Goal: Complete application form: Complete application form

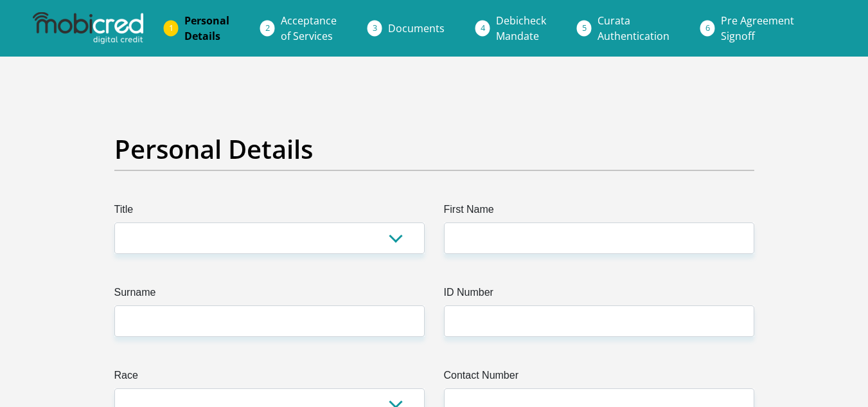
scroll to position [128, 0]
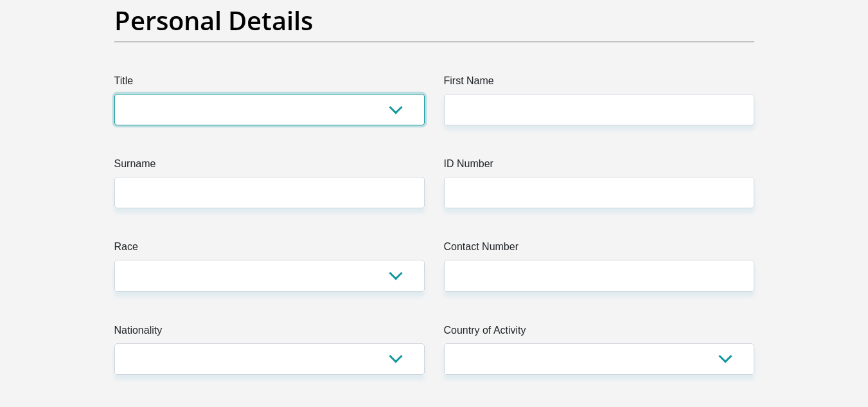
click at [177, 114] on select "Mr Ms Mrs Dr Other" at bounding box center [269, 109] width 310 height 31
select select "Ms"
click at [114, 94] on select "Mr Ms Mrs Dr Other" at bounding box center [269, 109] width 310 height 31
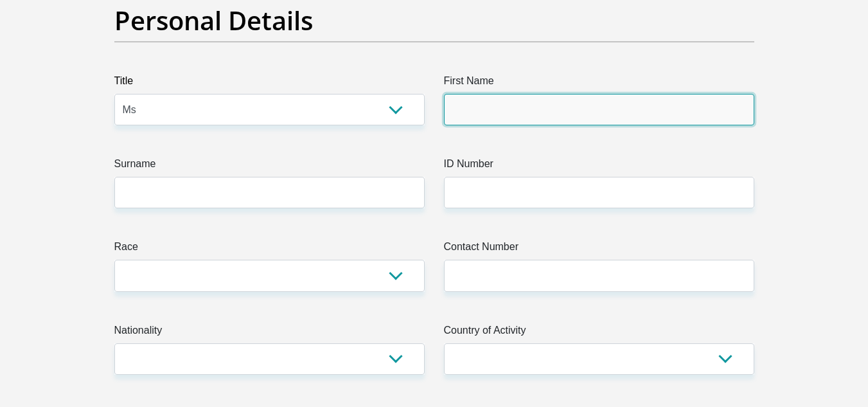
click at [453, 116] on input "First Name" at bounding box center [599, 109] width 310 height 31
type input "RamaselaRosa"
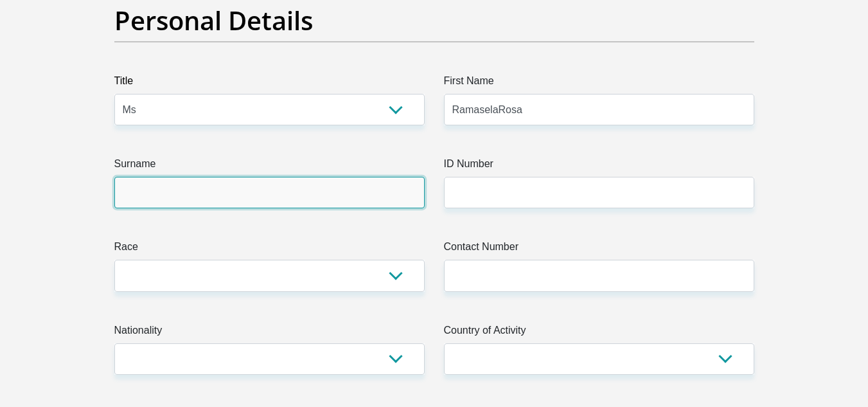
type input "NKADIMENG"
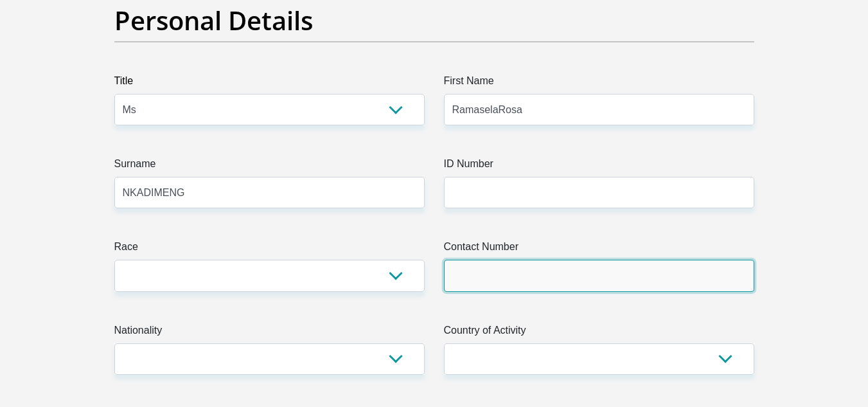
type input "0714987092"
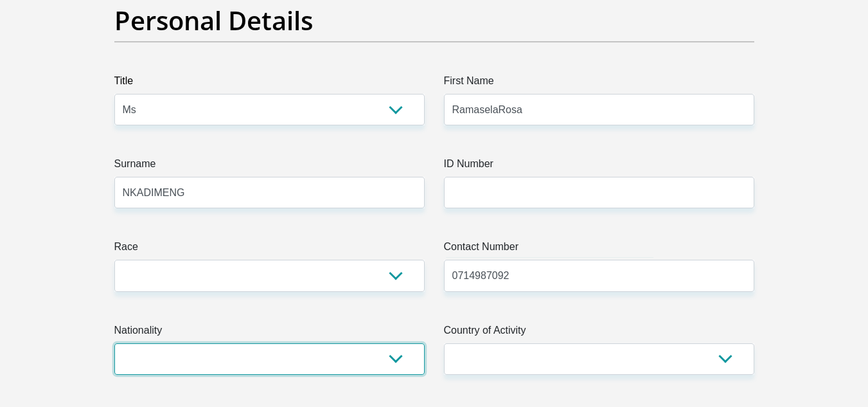
select select "ZAF"
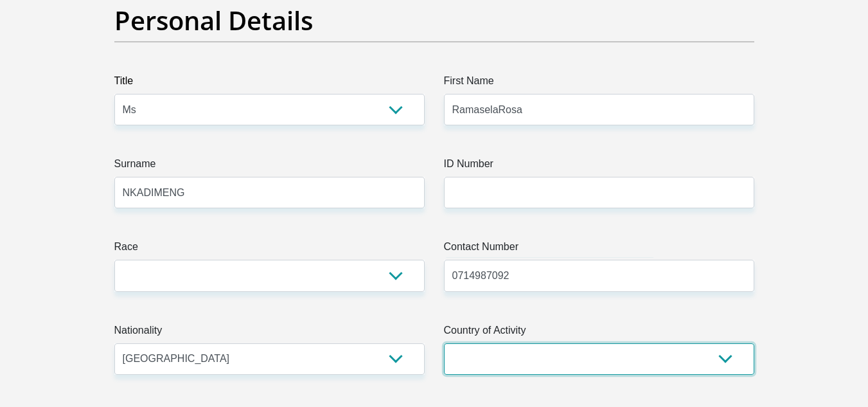
select select "ZAF"
type input "UNIT 13 HIGHGROVE OFFICE PARK"
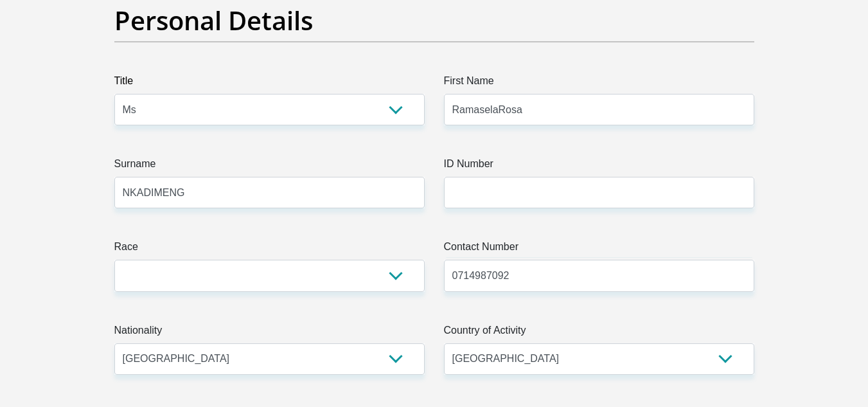
type input "50 TEGEL AVENUE"
type input "CENTURION"
type input "0157"
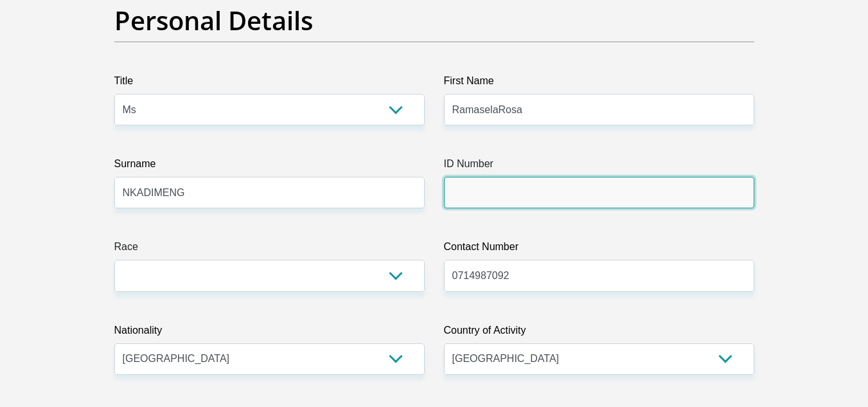
click at [528, 191] on input "ID Number" at bounding box center [599, 192] width 310 height 31
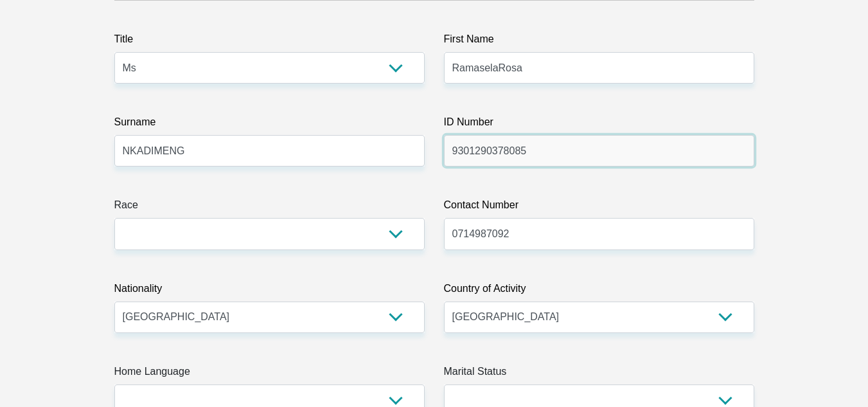
scroll to position [193, 0]
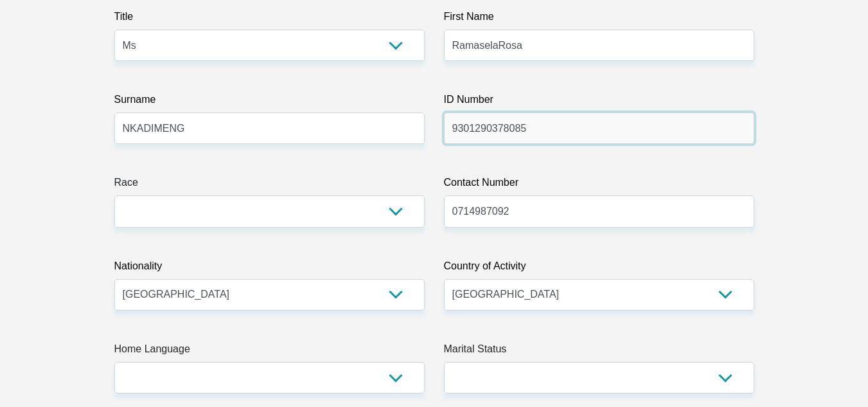
type input "9301290378085"
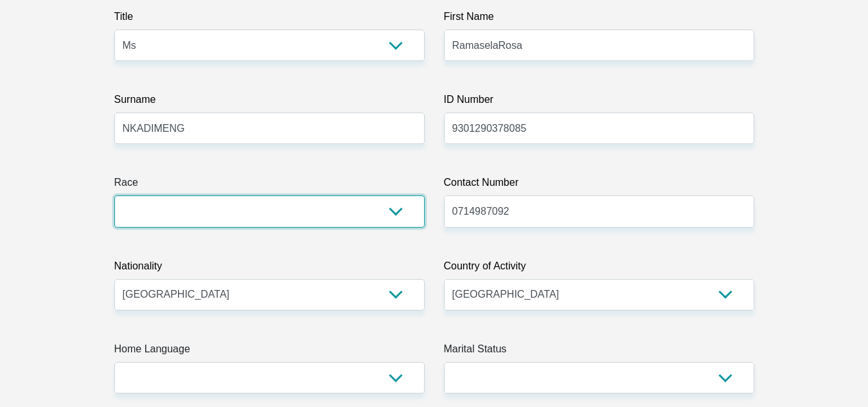
click at [298, 214] on select "Black Coloured Indian White Other" at bounding box center [269, 210] width 310 height 31
click at [223, 208] on select "Black Coloured Indian White Other" at bounding box center [269, 210] width 310 height 31
select select "1"
click at [114, 195] on select "Black Coloured Indian White Other" at bounding box center [269, 210] width 310 height 31
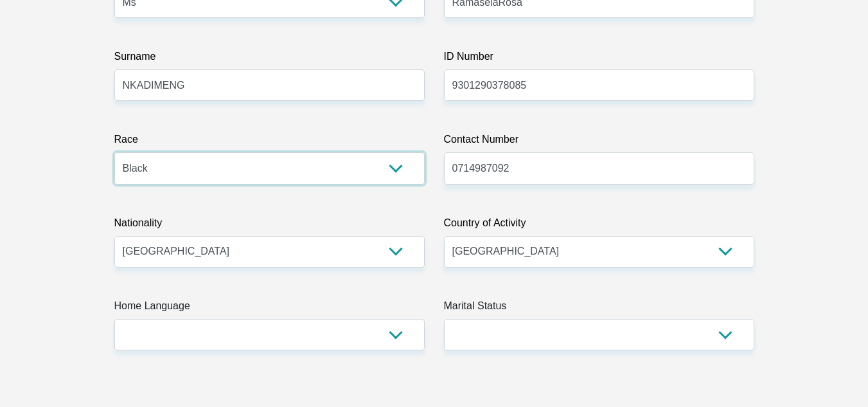
scroll to position [321, 0]
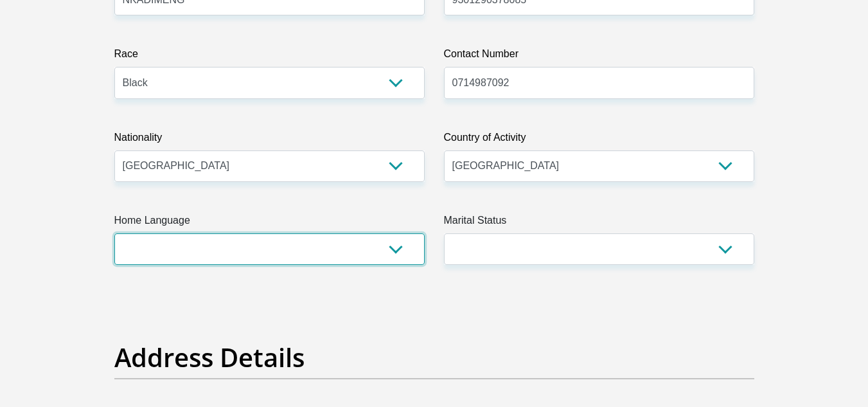
click at [166, 247] on select "Afrikaans English Sepedi South Ndebele Southern Sotho Swati Tsonga Tswana Venda…" at bounding box center [269, 248] width 310 height 31
select select "nso"
click at [114, 233] on select "Afrikaans English Sepedi South Ndebele Southern Sotho Swati Tsonga Tswana Venda…" at bounding box center [269, 248] width 310 height 31
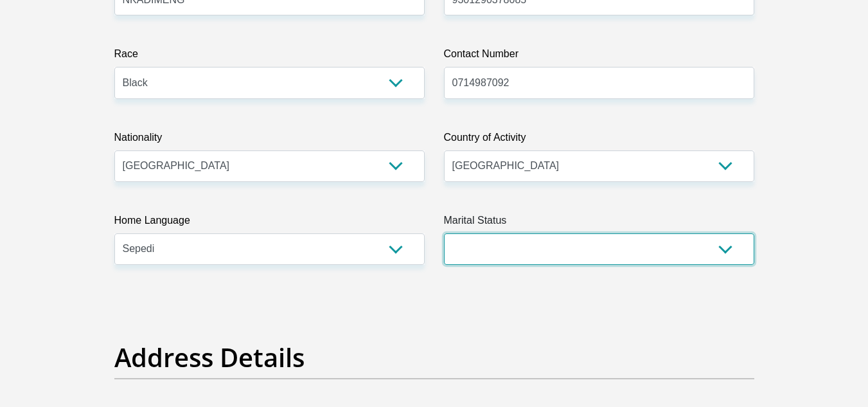
click at [500, 252] on select "Married ANC Single Divorced Widowed Married COP or Customary Law" at bounding box center [599, 248] width 310 height 31
select select "2"
click at [444, 233] on select "Married ANC Single Divorced Widowed Married COP or Customary Law" at bounding box center [599, 248] width 310 height 31
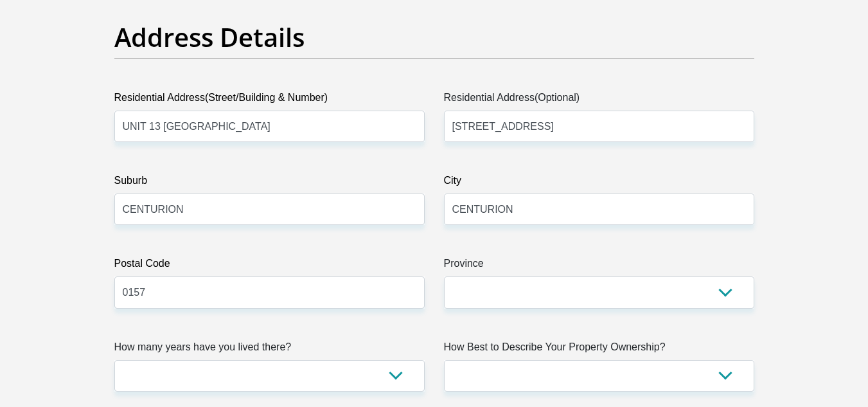
scroll to position [642, 0]
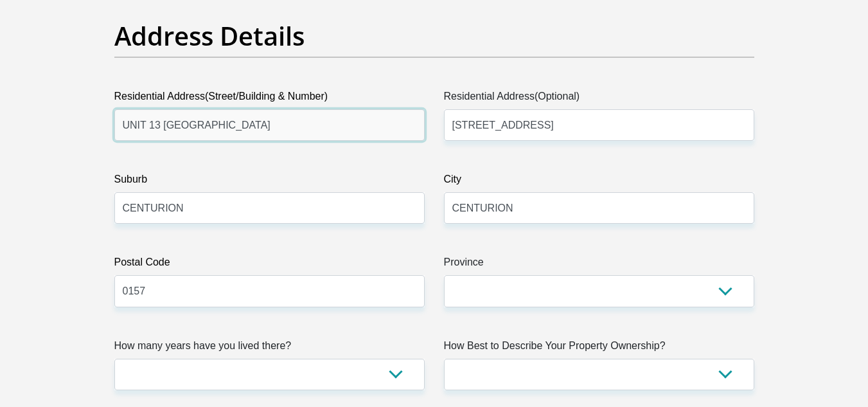
drag, startPoint x: 141, startPoint y: 122, endPoint x: 0, endPoint y: 116, distance: 141.4
type input "2443 Aloes street"
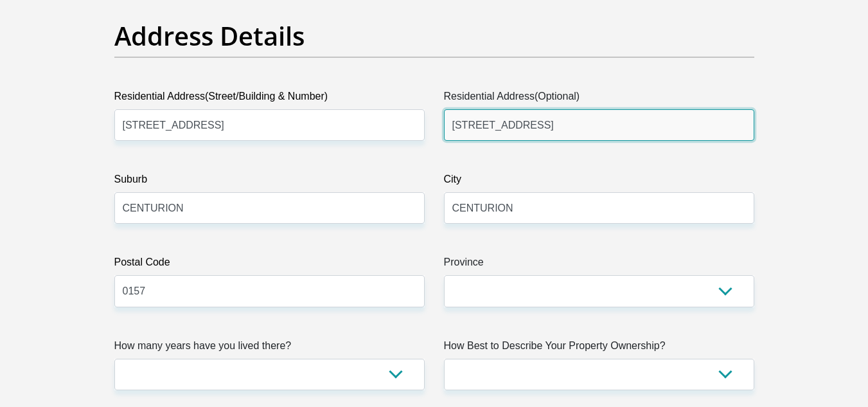
drag, startPoint x: 557, startPoint y: 127, endPoint x: 210, endPoint y: 110, distance: 347.8
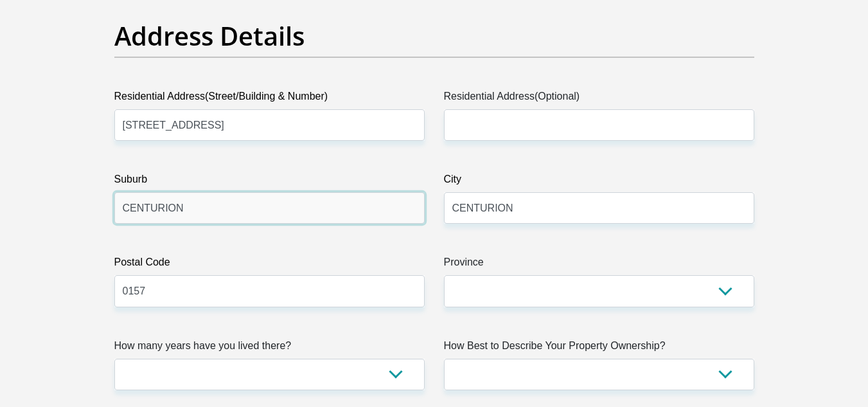
click at [196, 215] on input "CENTURION" at bounding box center [269, 207] width 310 height 31
drag, startPoint x: 196, startPoint y: 213, endPoint x: 0, endPoint y: 168, distance: 200.8
type input "Riverside view"
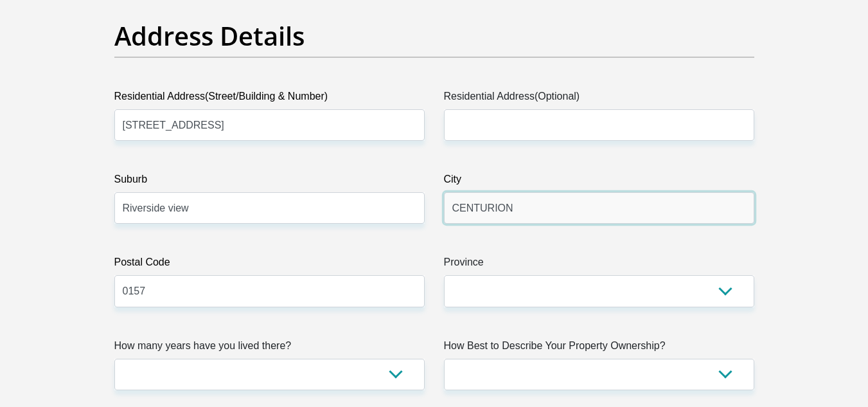
drag, startPoint x: 468, startPoint y: 213, endPoint x: 80, endPoint y: 191, distance: 388.5
type input "Fourways"
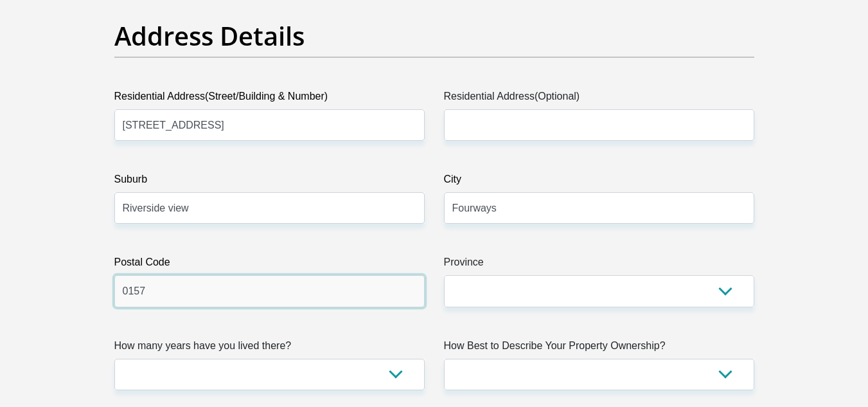
click at [163, 290] on input "0157" at bounding box center [269, 290] width 310 height 31
drag, startPoint x: 163, startPoint y: 291, endPoint x: 0, endPoint y: 253, distance: 167.5
type input "2191"
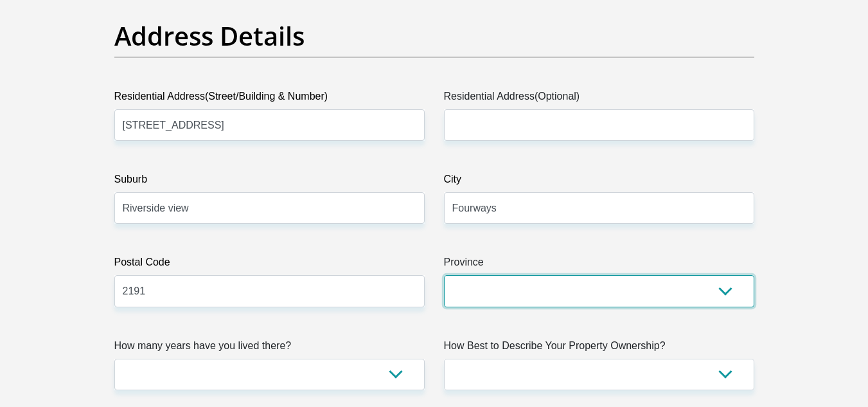
click at [500, 283] on select "Eastern Cape Free State Gauteng KwaZulu-Natal Limpopo Mpumalanga Northern Cape …" at bounding box center [599, 290] width 310 height 31
select select "Gauteng"
click at [444, 275] on select "Eastern Cape Free State Gauteng KwaZulu-Natal Limpopo Mpumalanga Northern Cape …" at bounding box center [599, 290] width 310 height 31
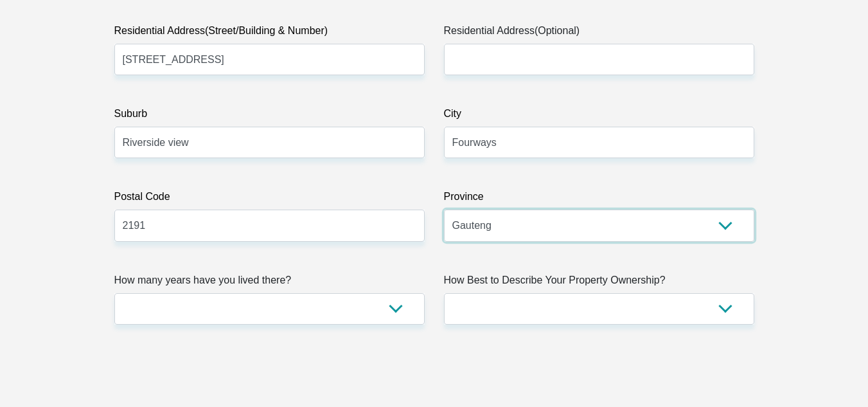
scroll to position [835, 0]
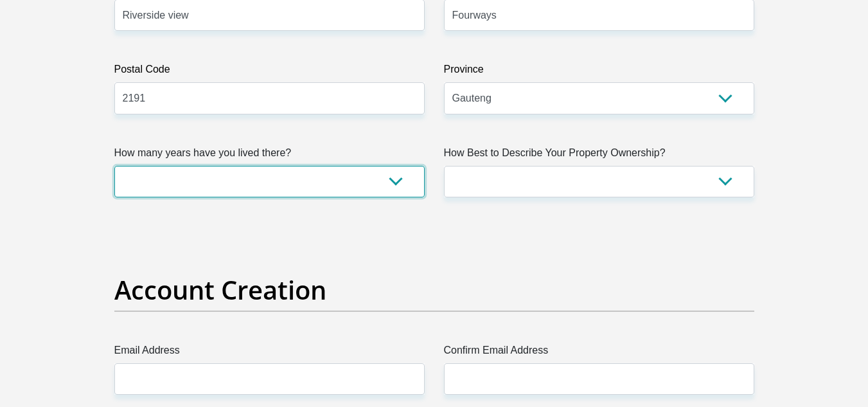
click at [163, 180] on select "less than 1 year 1-3 years 3-5 years 5+ years" at bounding box center [269, 181] width 310 height 31
select select "5"
click at [114, 166] on select "less than 1 year 1-3 years 3-5 years 5+ years" at bounding box center [269, 181] width 310 height 31
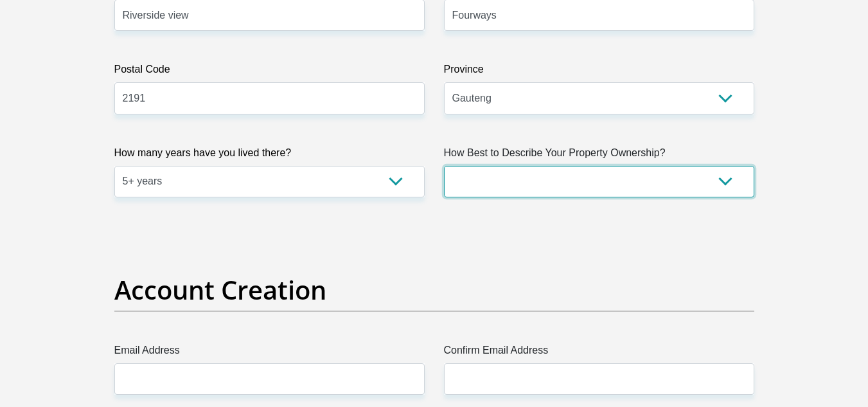
click at [520, 176] on select "Owned Rented Family Owned Company Dwelling" at bounding box center [599, 181] width 310 height 31
select select "Owned"
click at [444, 166] on select "Owned Rented Family Owned Company Dwelling" at bounding box center [599, 181] width 310 height 31
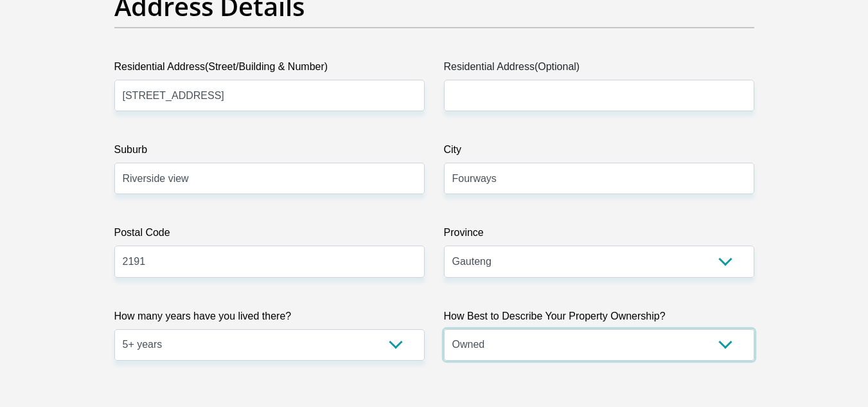
scroll to position [642, 0]
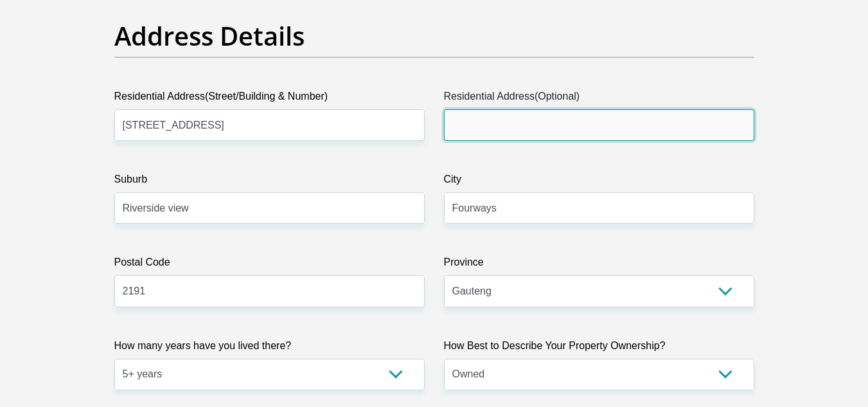
click at [494, 127] on input "Residential Address(Optional)" at bounding box center [599, 124] width 310 height 31
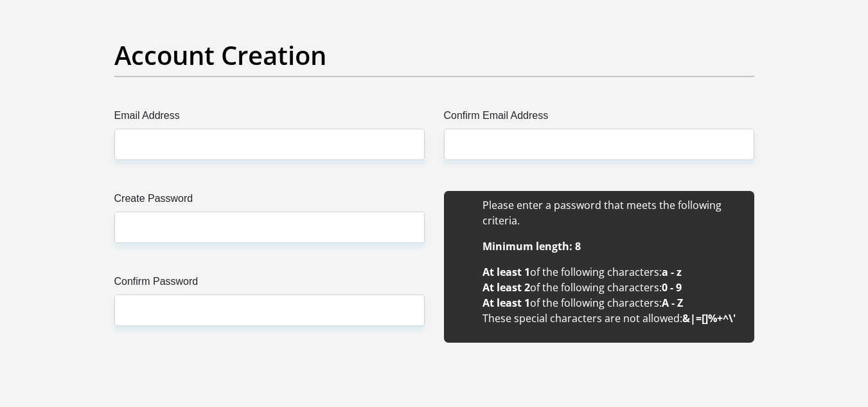
scroll to position [1092, 0]
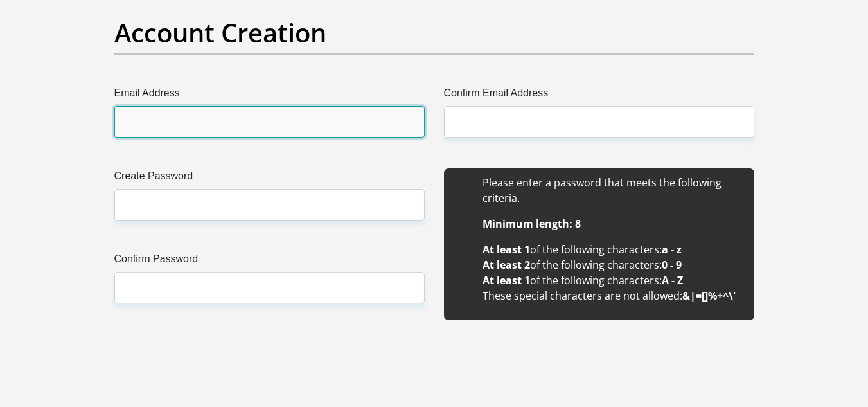
click at [184, 114] on input "Email Address" at bounding box center [269, 121] width 310 height 31
type input "nkadimeng1993@gmail.com"
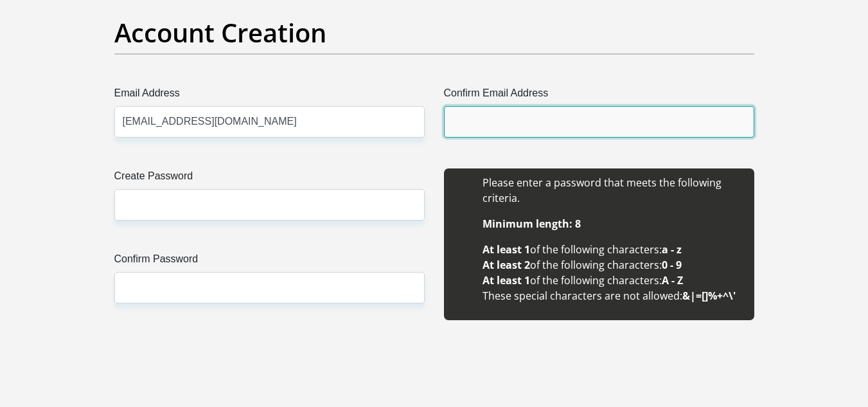
type input "nkadimeng1993@gmail.com"
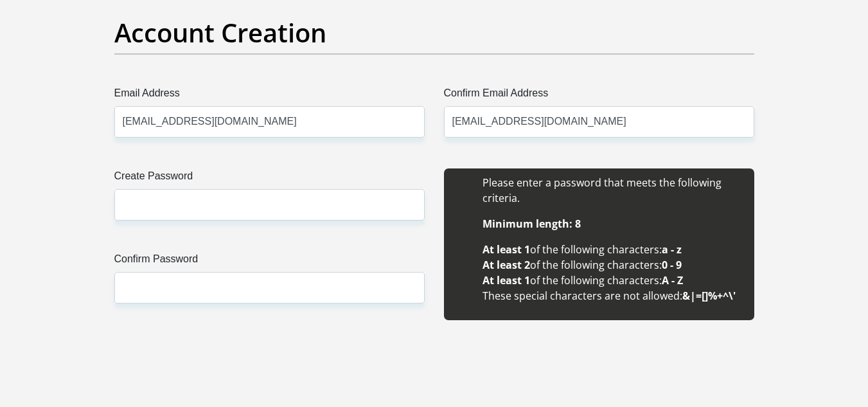
type input "Ramasela Rosa"
type input "NKADIMENG"
type input "0714987092"
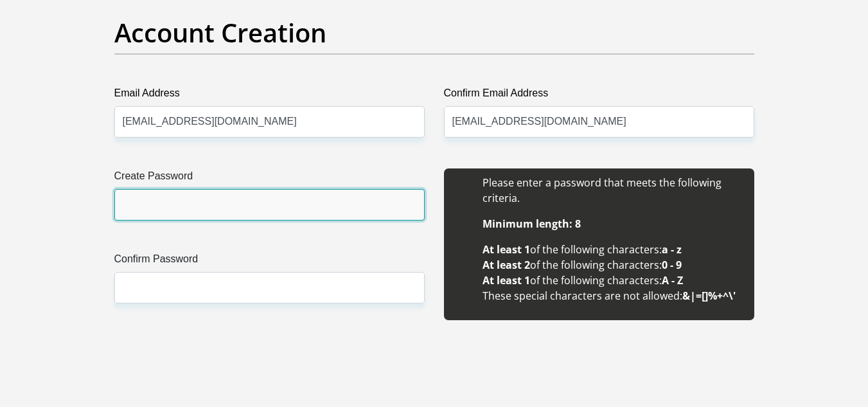
click at [161, 205] on input "Create Password" at bounding box center [269, 204] width 310 height 31
type input "Rosa@9301"
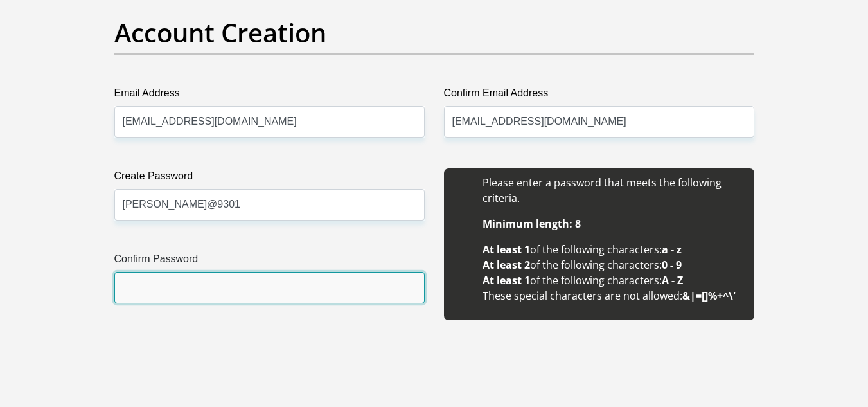
click at [195, 289] on input "Confirm Password" at bounding box center [269, 287] width 310 height 31
type input "Rosa@9301"
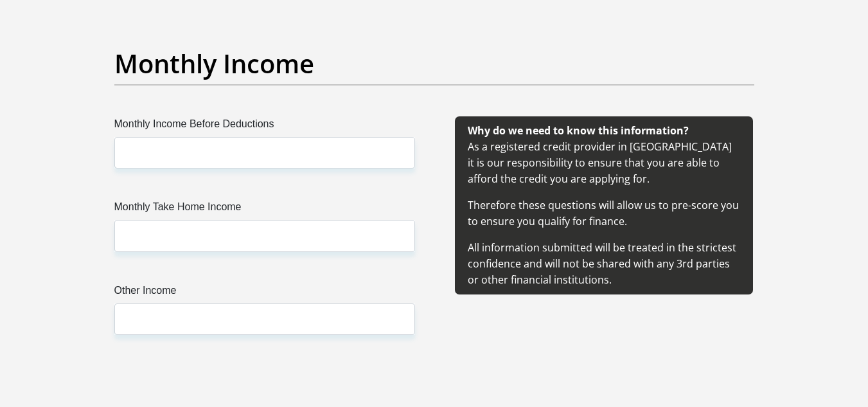
scroll to position [1477, 0]
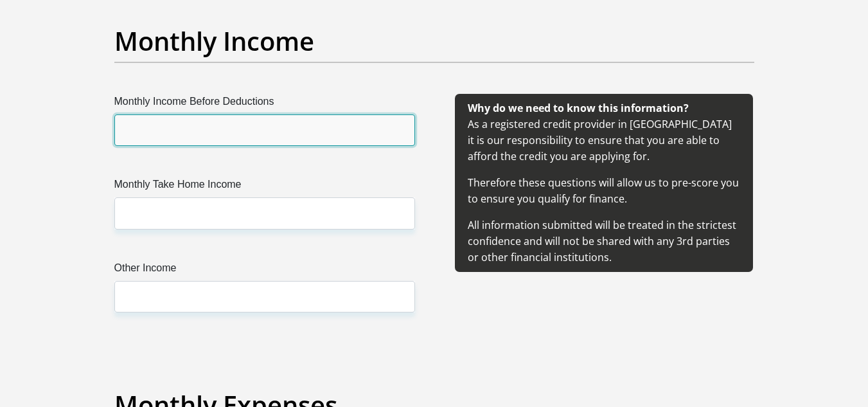
click at [208, 139] on input "Monthly Income Before Deductions" at bounding box center [264, 129] width 301 height 31
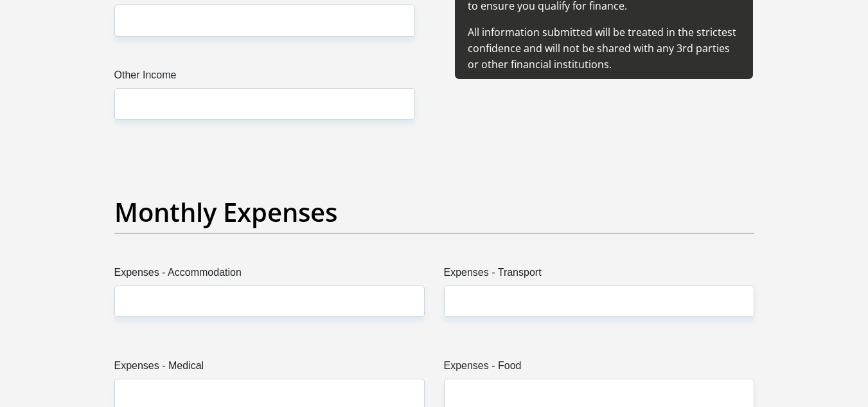
scroll to position [1600, 0]
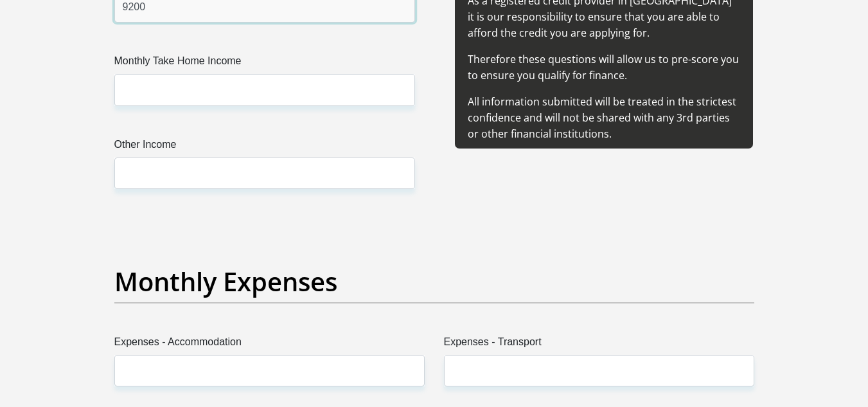
type input "9200"
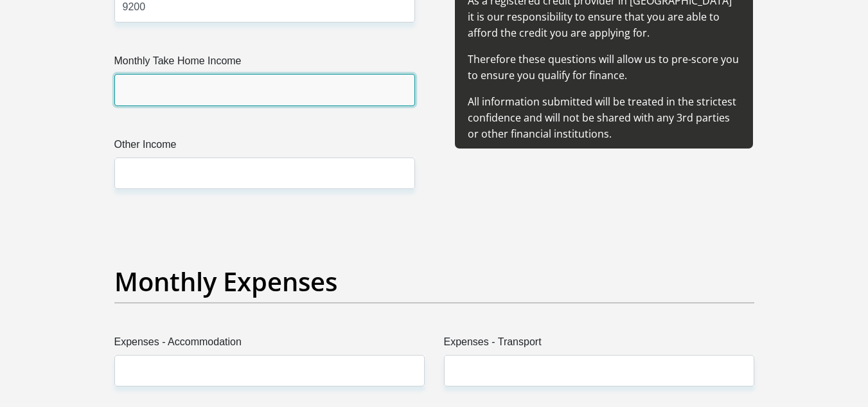
click at [204, 100] on input "Monthly Take Home Income" at bounding box center [264, 89] width 301 height 31
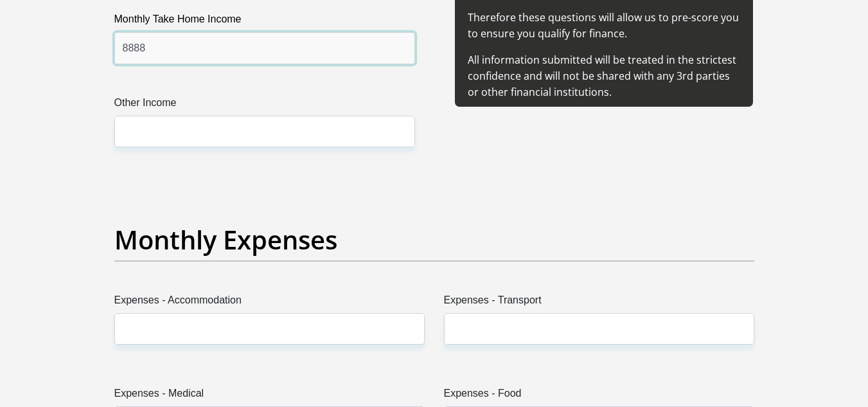
scroll to position [1729, 0]
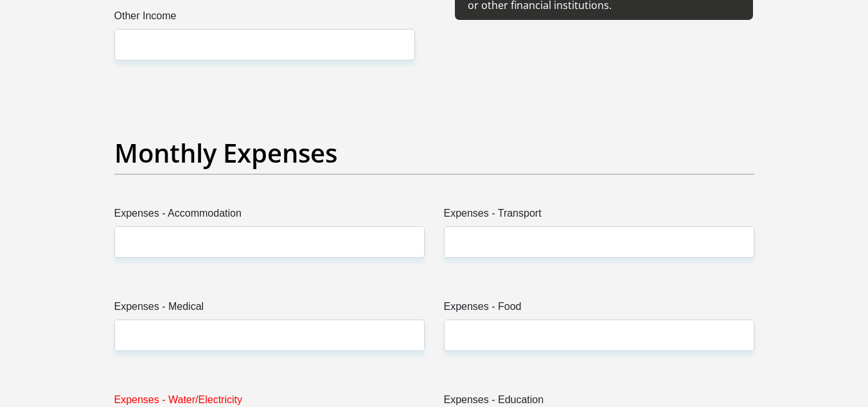
type input "8888"
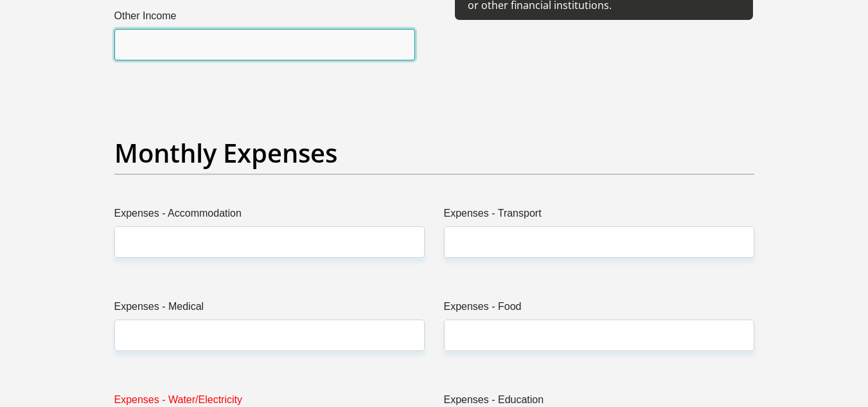
click at [195, 39] on input "Other Income" at bounding box center [264, 44] width 301 height 31
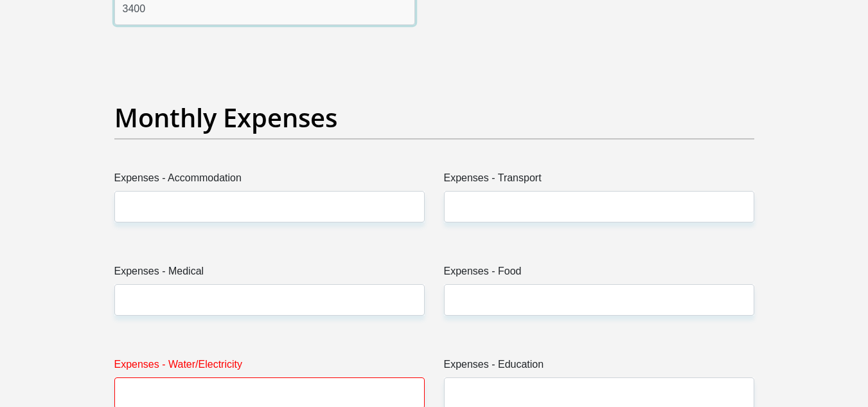
scroll to position [1793, 0]
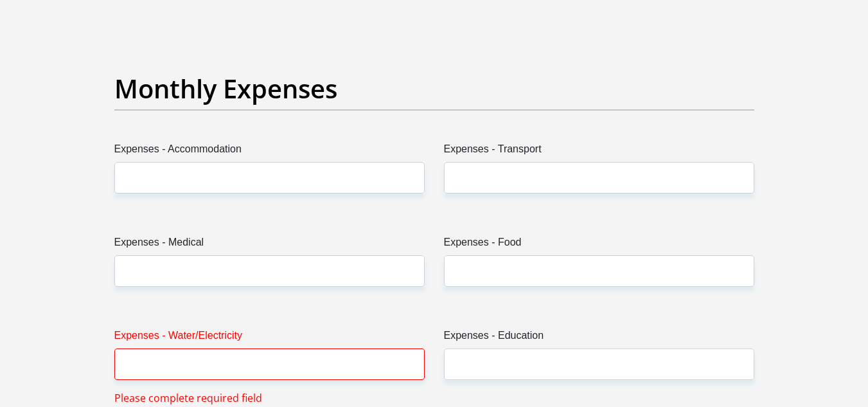
type input "3400"
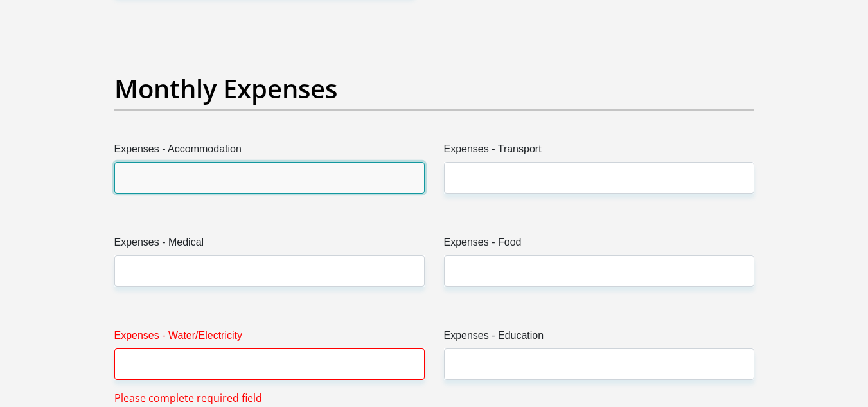
click at [186, 185] on input "Expenses - Accommodation" at bounding box center [269, 177] width 310 height 31
type input "0"
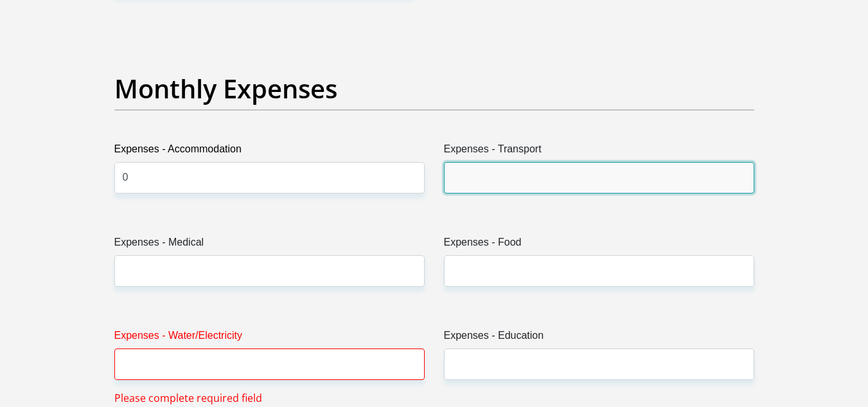
click at [540, 180] on input "Expenses - Transport" at bounding box center [599, 177] width 310 height 31
type input "600"
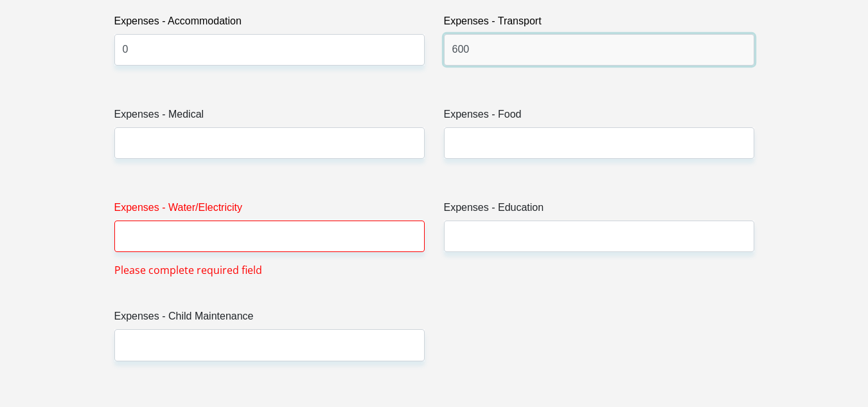
scroll to position [1921, 0]
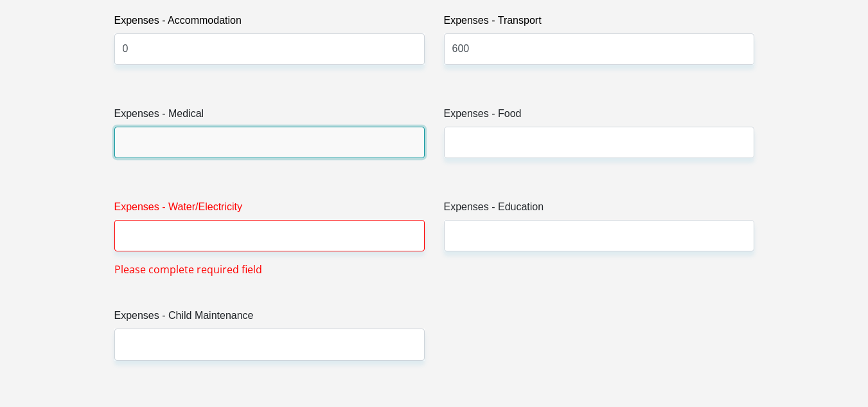
click at [164, 144] on input "Expenses - Medical" at bounding box center [269, 142] width 310 height 31
type input "0"
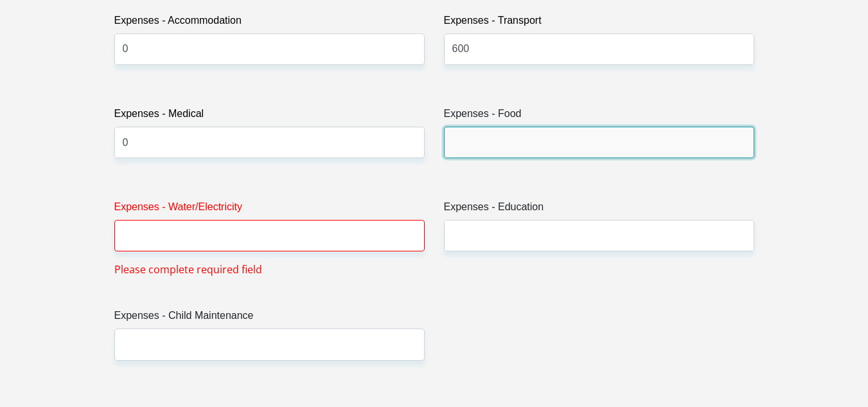
click at [471, 136] on input "Expenses - Food" at bounding box center [599, 142] width 310 height 31
type input "1200"
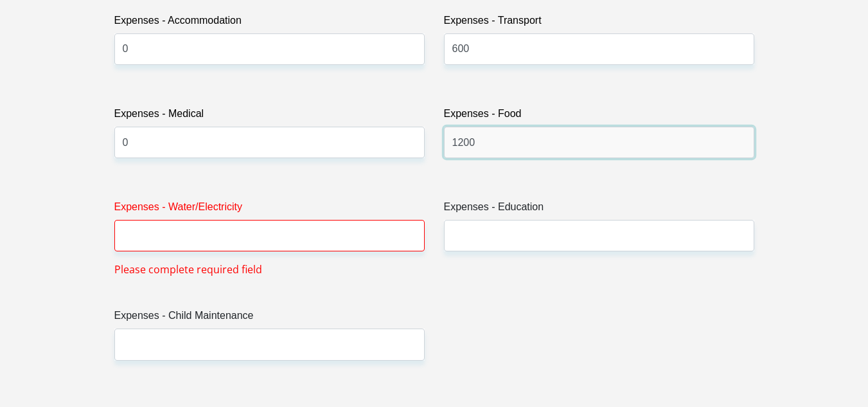
scroll to position [2050, 0]
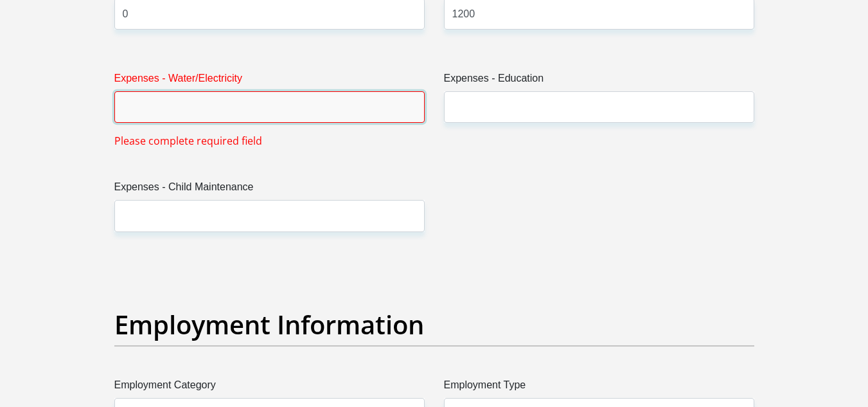
click at [183, 111] on input "Expenses - Water/Electricity" at bounding box center [269, 106] width 310 height 31
type input "0"
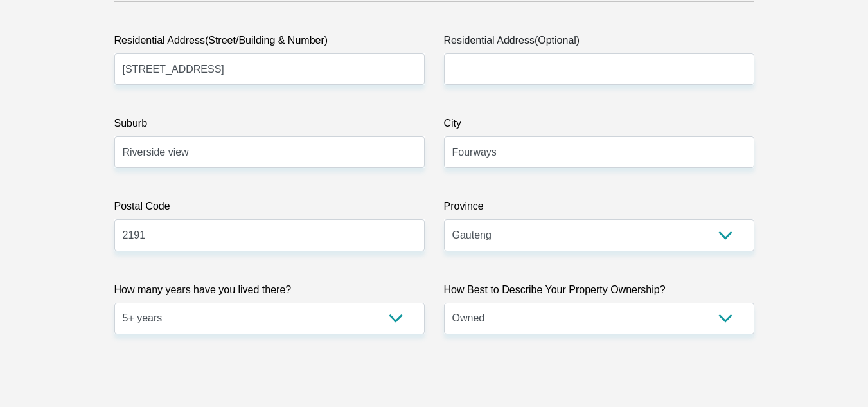
scroll to position [766, 0]
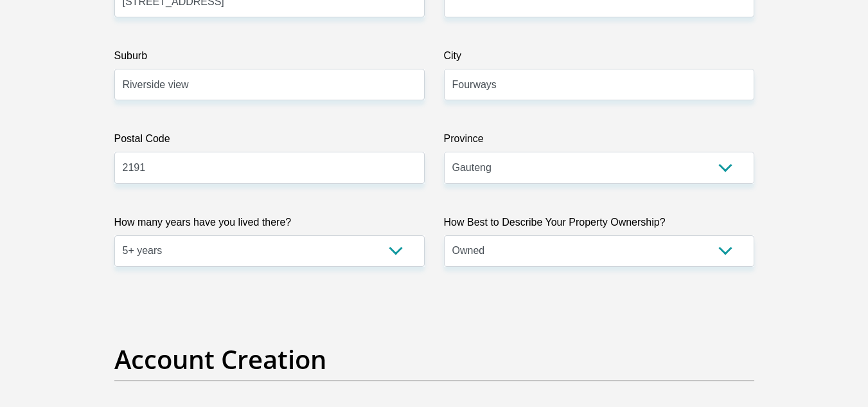
type input "0"
click at [499, 241] on select "Owned Rented Family Owned Company Dwelling" at bounding box center [599, 250] width 310 height 31
select select "parents"
click at [444, 235] on select "Owned Rented Family Owned Company Dwelling" at bounding box center [599, 250] width 310 height 31
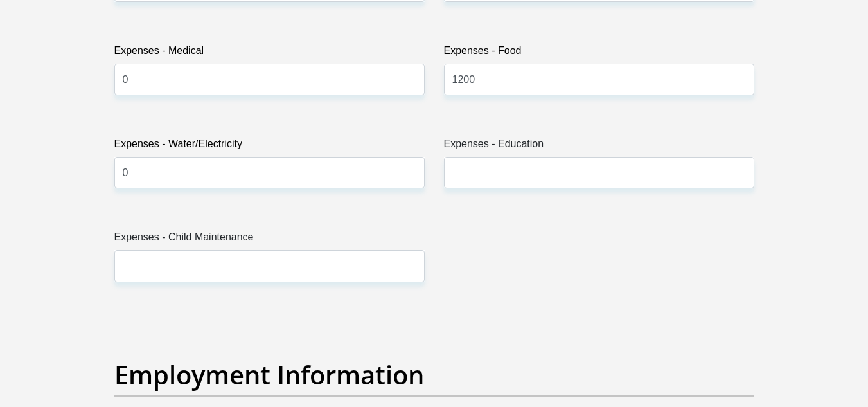
scroll to position [1986, 0]
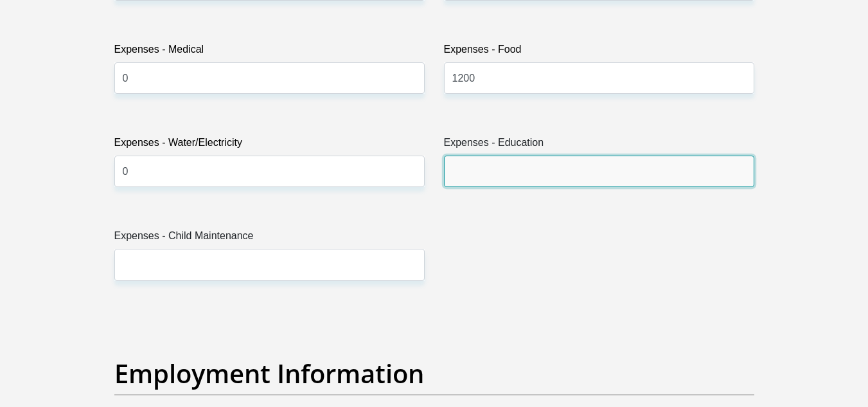
click at [482, 170] on input "Expenses - Education" at bounding box center [599, 170] width 310 height 31
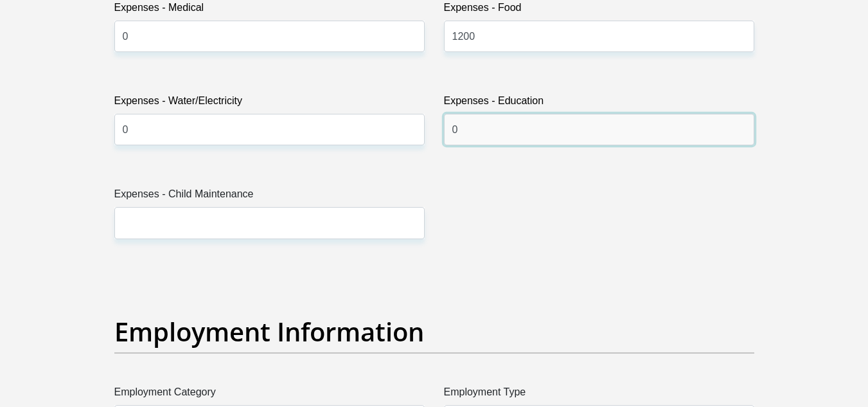
scroll to position [2050, 0]
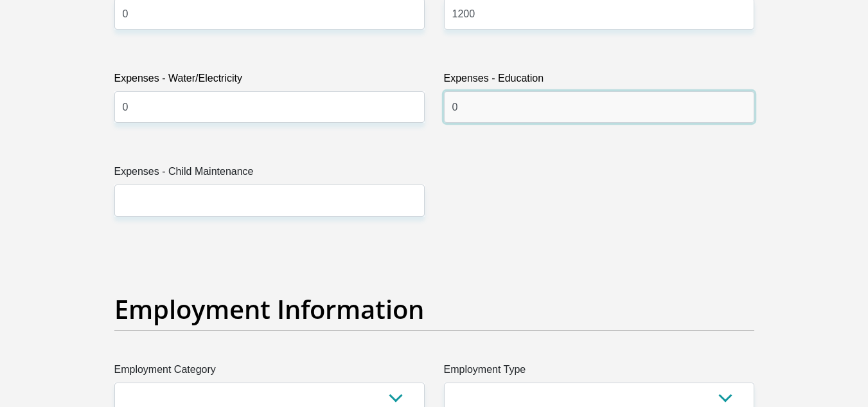
type input "0"
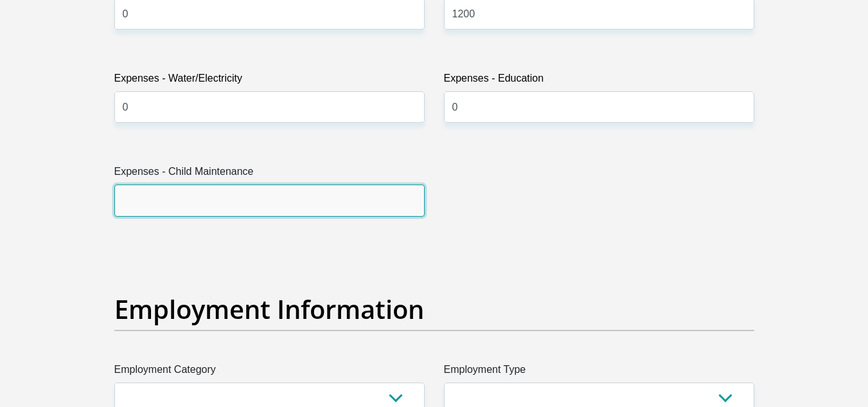
click at [148, 207] on input "Expenses - Child Maintenance" at bounding box center [269, 199] width 310 height 31
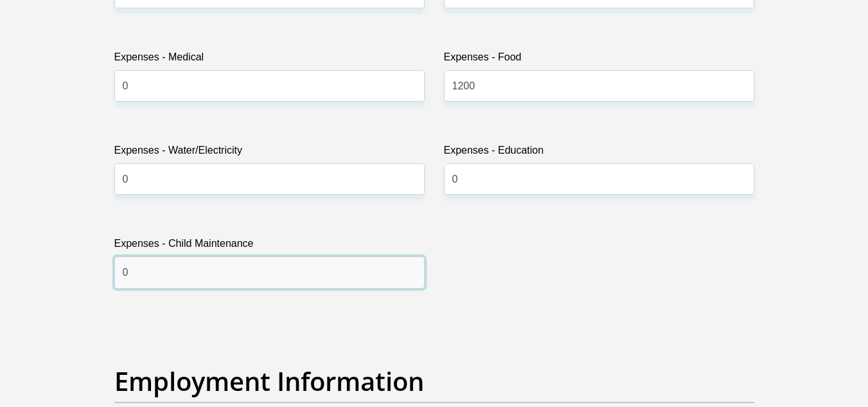
scroll to position [1857, 0]
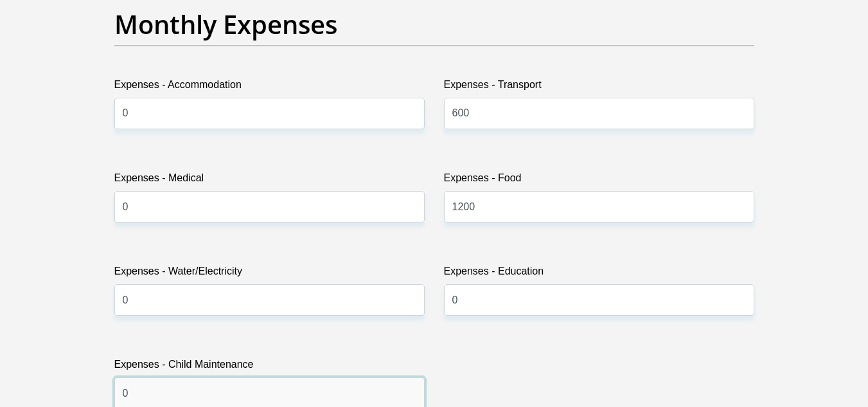
type input "0"
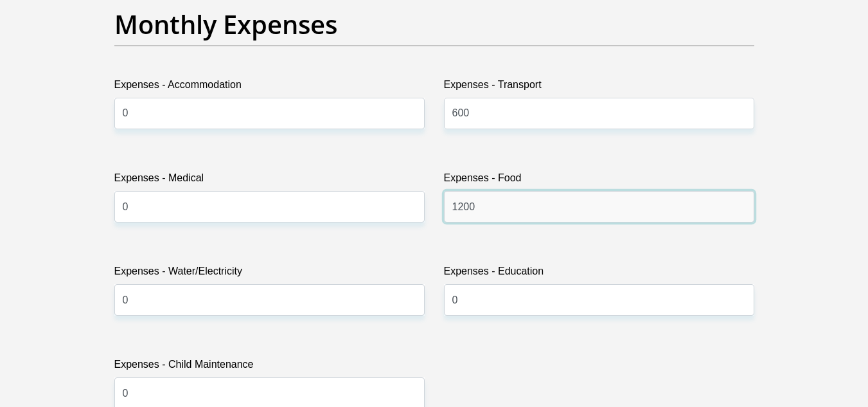
click at [490, 202] on input "1200" at bounding box center [599, 206] width 310 height 31
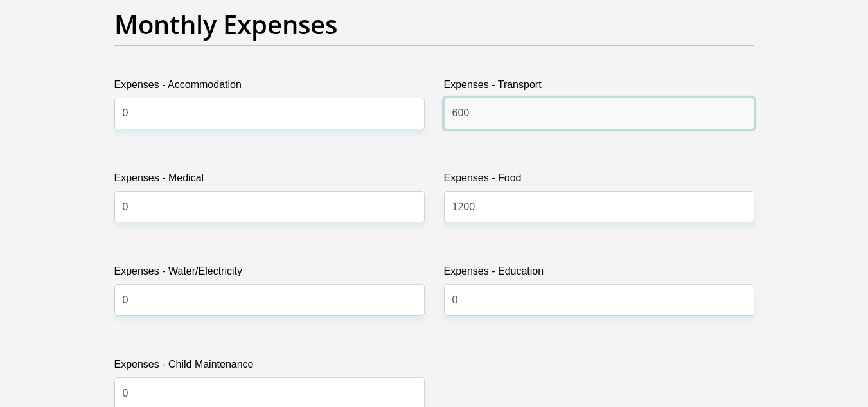
click at [471, 112] on input "600" at bounding box center [599, 113] width 310 height 31
type input "6"
type input "700"
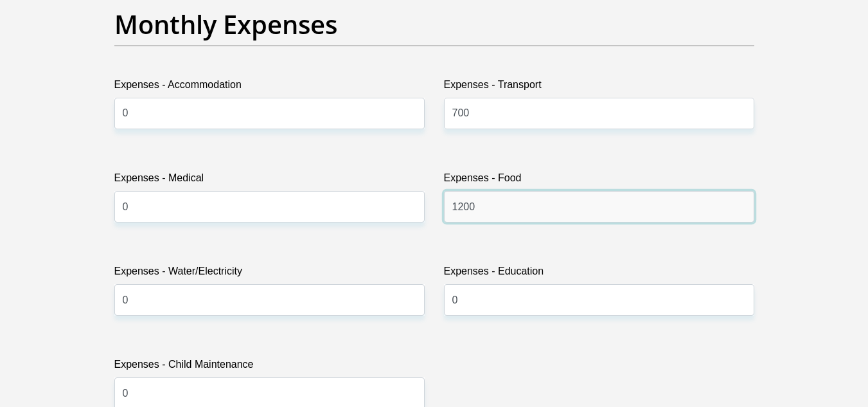
click at [481, 207] on input "1200" at bounding box center [599, 206] width 310 height 31
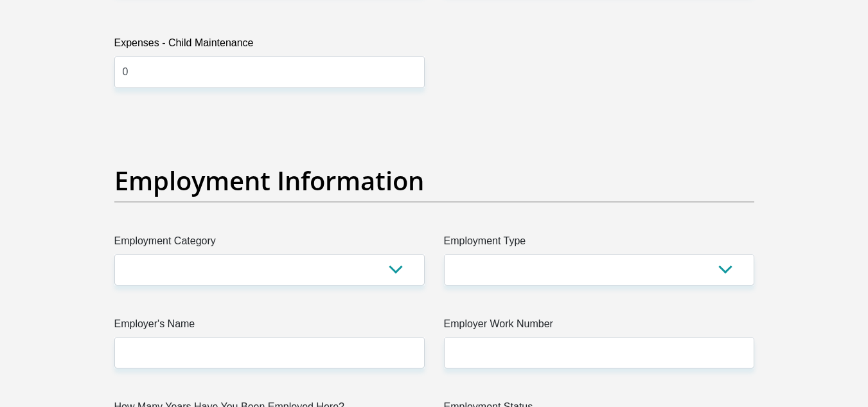
scroll to position [2307, 0]
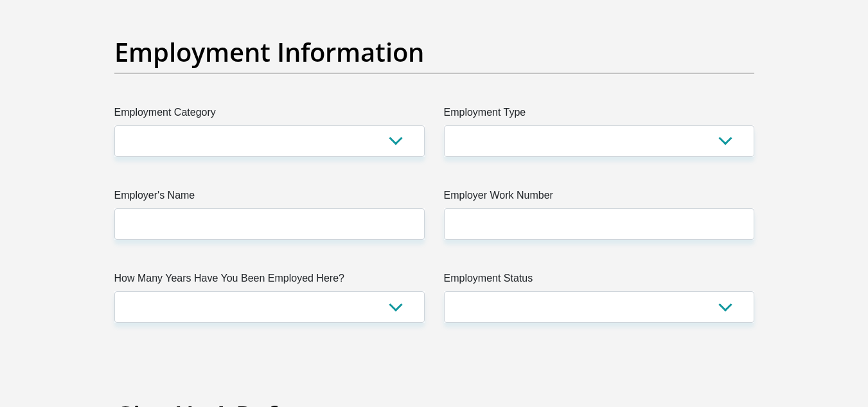
type input "1300"
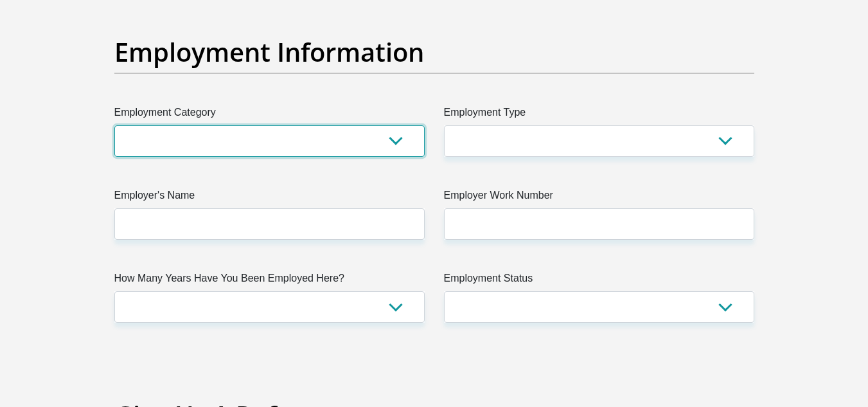
click at [250, 148] on select "AGRICULTURE ALCOHOL & TOBACCO CONSTRUCTION MATERIALS METALLURGY EQUIPMENT FOR R…" at bounding box center [269, 140] width 310 height 31
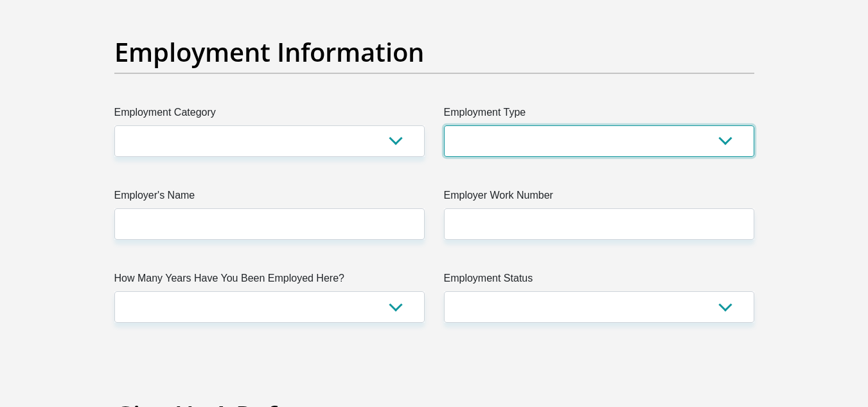
click at [493, 136] on select "College/Lecturer Craft Seller Creative Driver Executive Farmer Forces - Non Com…" at bounding box center [599, 140] width 310 height 31
select select "Office Staff/Clerk"
click at [444, 125] on select "College/Lecturer Craft Seller Creative Driver Executive Farmer Forces - Non Com…" at bounding box center [599, 140] width 310 height 31
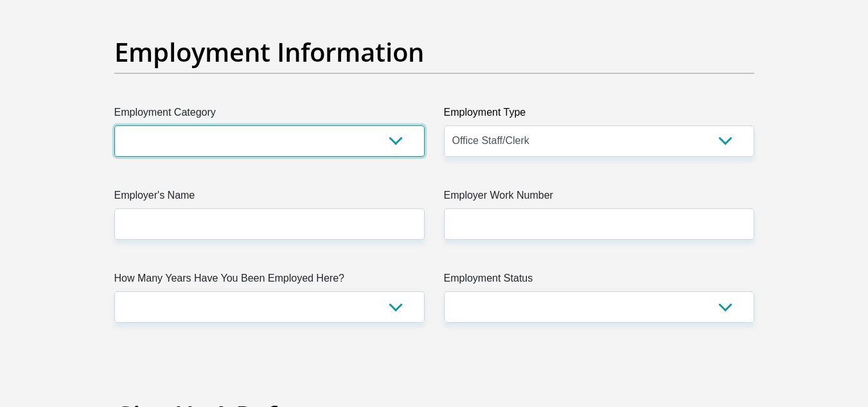
click at [175, 146] on select "AGRICULTURE ALCOHOL & TOBACCO CONSTRUCTION MATERIALS METALLURGY EQUIPMENT FOR R…" at bounding box center [269, 140] width 310 height 31
select select "71"
click at [114, 125] on select "AGRICULTURE ALCOHOL & TOBACCO CONSTRUCTION MATERIALS METALLURGY EQUIPMENT FOR R…" at bounding box center [269, 140] width 310 height 31
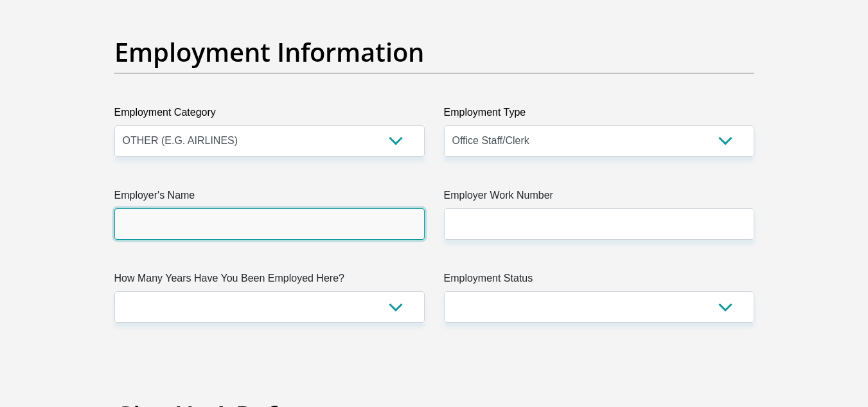
click at [175, 227] on input "Employer's Name" at bounding box center [269, 223] width 310 height 31
type input "Cellnetwork"
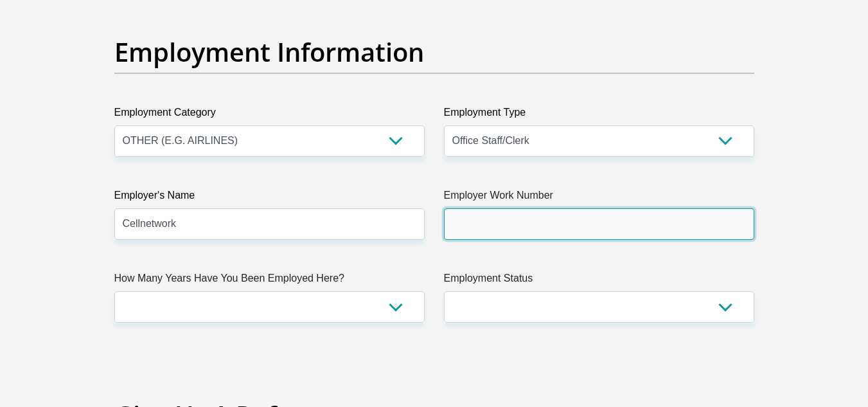
click at [481, 223] on input "Employer Work Number" at bounding box center [599, 223] width 310 height 31
type input "0789263235"
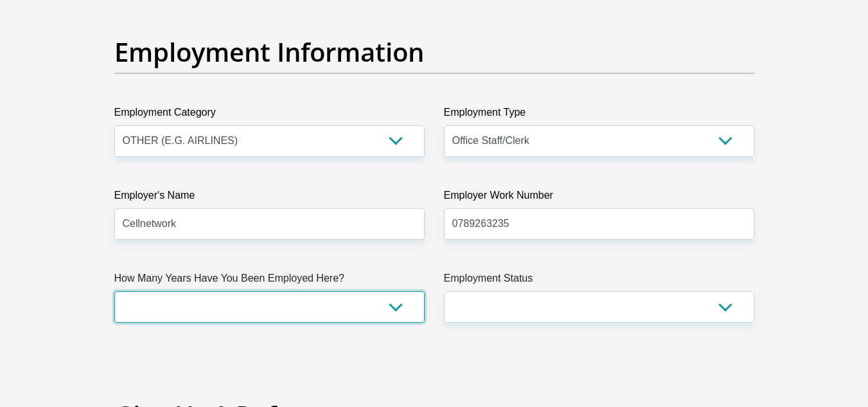
click at [159, 310] on select "less than 1 year 1-3 years 3-5 years 5+ years" at bounding box center [269, 306] width 310 height 31
select select "24"
click at [114, 291] on select "less than 1 year 1-3 years 3-5 years 5+ years" at bounding box center [269, 306] width 310 height 31
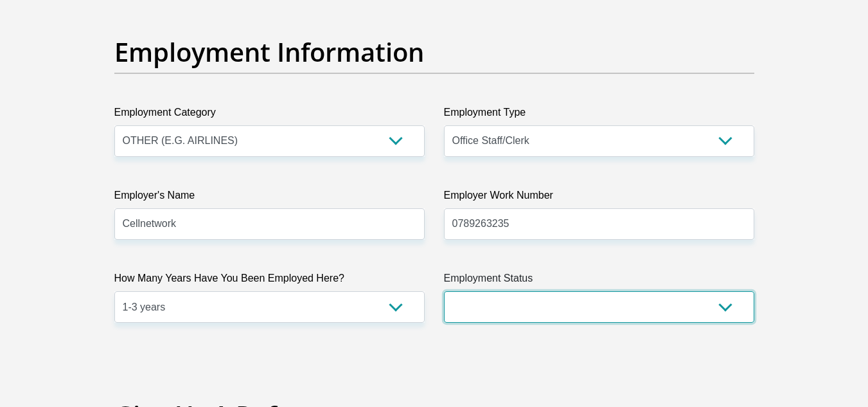
click at [486, 311] on select "Permanent/Full-time Part-time/Casual Contract Worker Self-Employed Housewife Re…" at bounding box center [599, 306] width 310 height 31
select select "1"
click at [444, 291] on select "Permanent/Full-time Part-time/Casual Contract Worker Self-Employed Housewife Re…" at bounding box center [599, 306] width 310 height 31
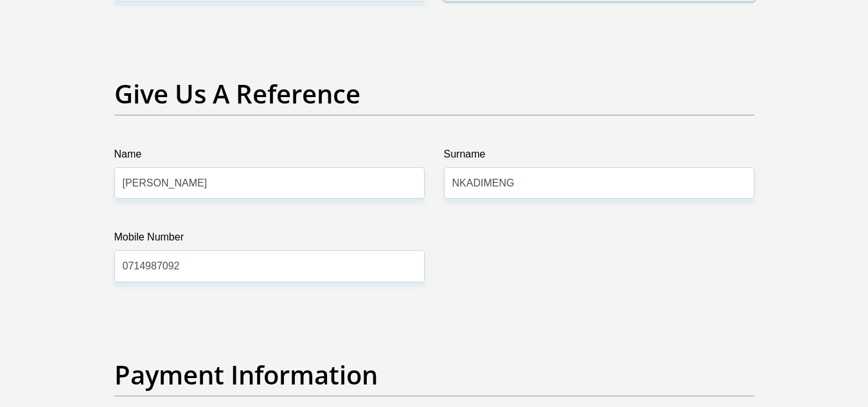
scroll to position [2692, 0]
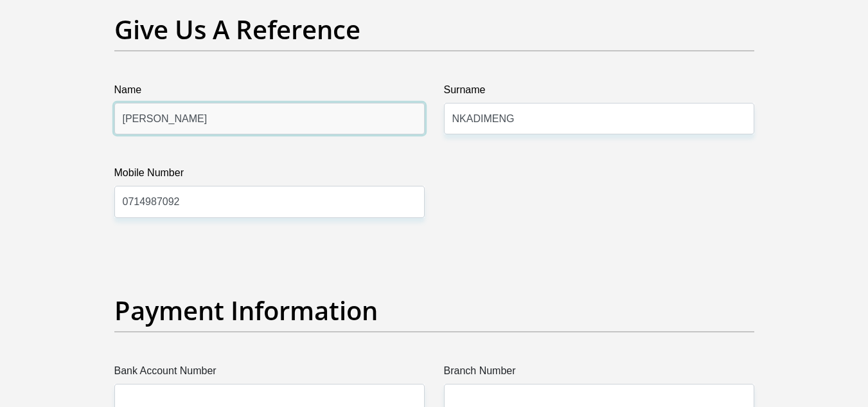
click at [213, 121] on input "Ramasela Rosa" at bounding box center [269, 118] width 310 height 31
drag, startPoint x: 213, startPoint y: 121, endPoint x: 22, endPoint y: 109, distance: 191.1
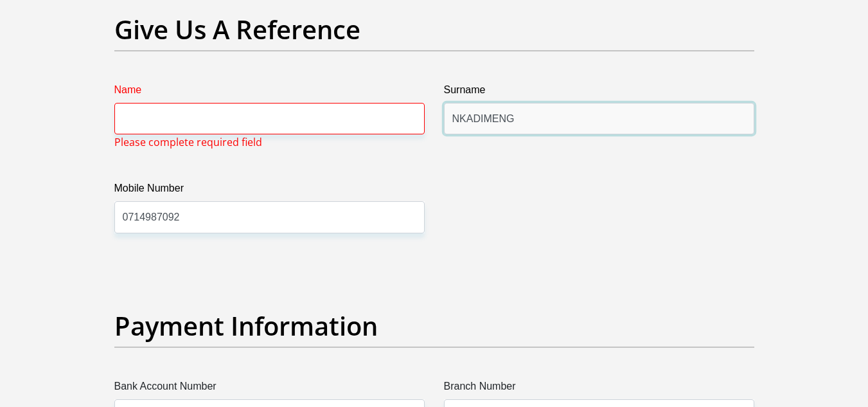
drag, startPoint x: 584, startPoint y: 120, endPoint x: 254, endPoint y: 119, distance: 330.7
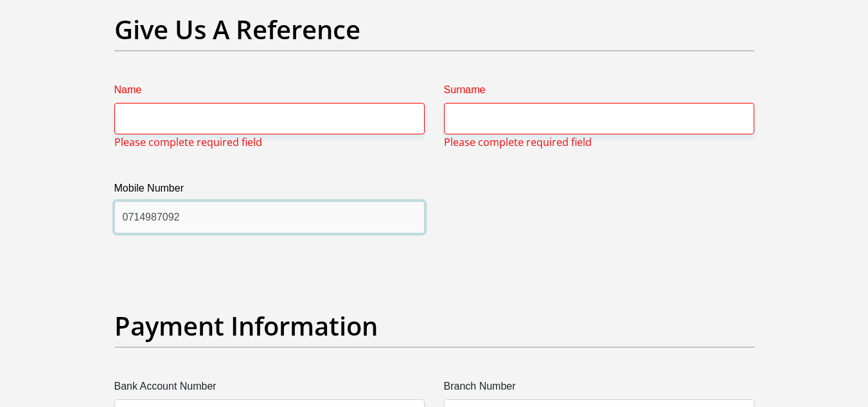
click at [197, 205] on input "0714987092" at bounding box center [269, 216] width 310 height 31
drag, startPoint x: 180, startPoint y: 215, endPoint x: 17, endPoint y: 214, distance: 162.5
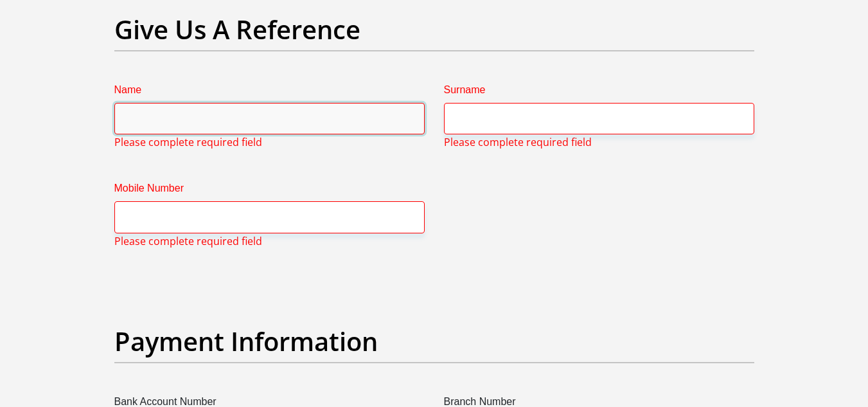
click at [147, 116] on input "Name" at bounding box center [269, 118] width 310 height 31
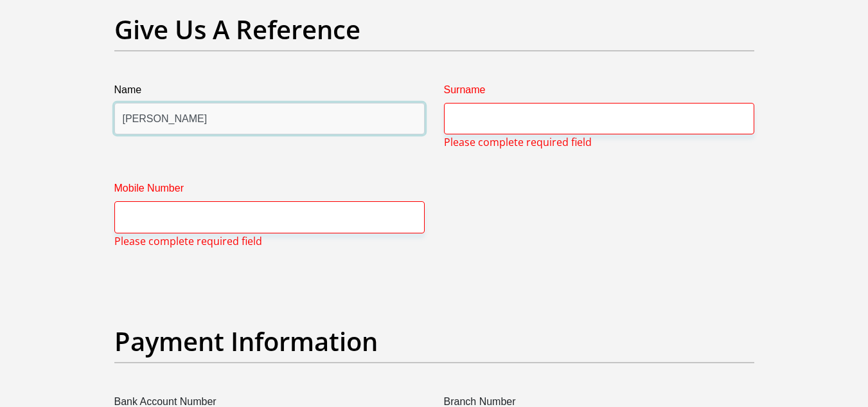
type input "Gladys"
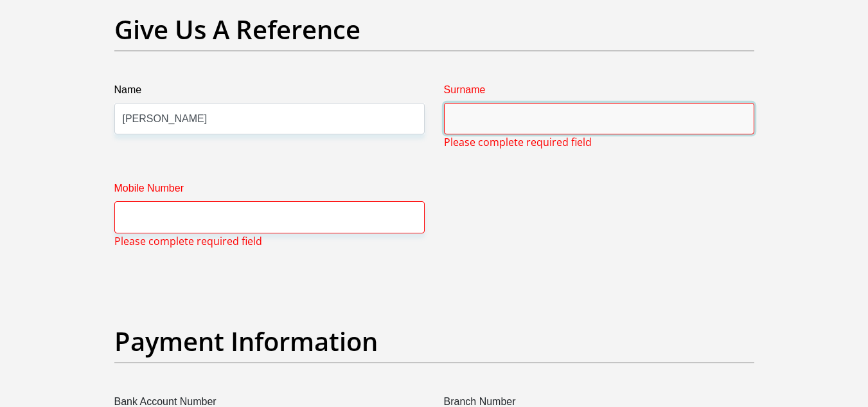
click at [543, 121] on input "Surname" at bounding box center [599, 118] width 310 height 31
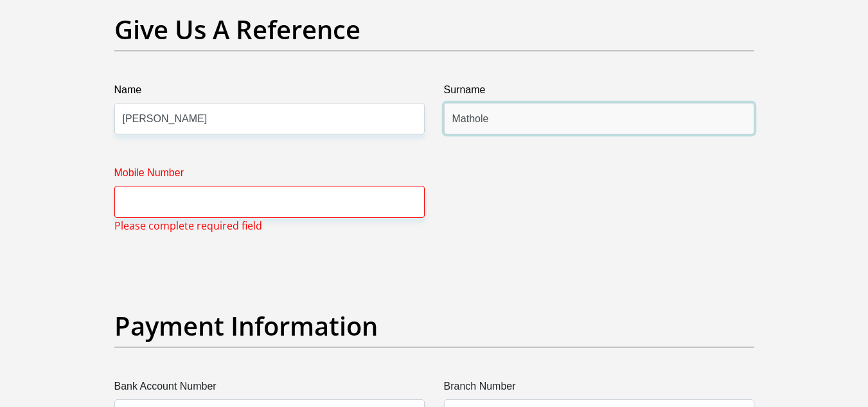
type input "Mathole"
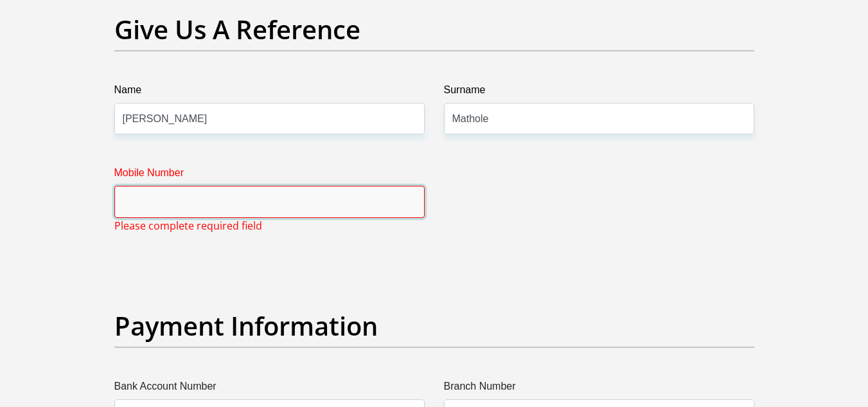
click at [155, 209] on input "Mobile Number" at bounding box center [269, 201] width 310 height 31
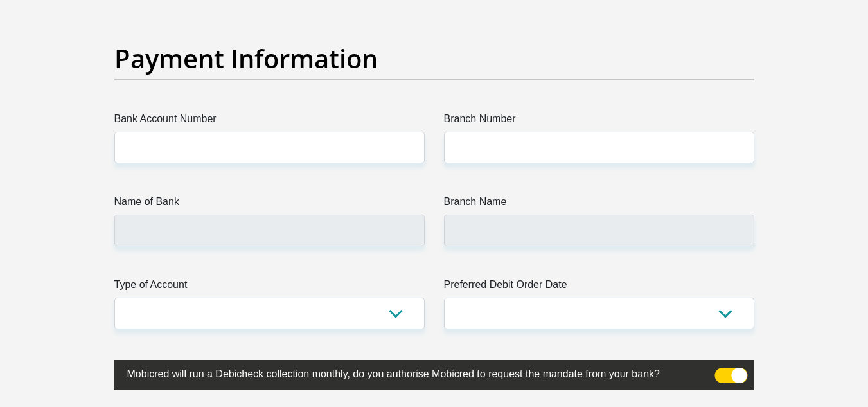
scroll to position [2949, 0]
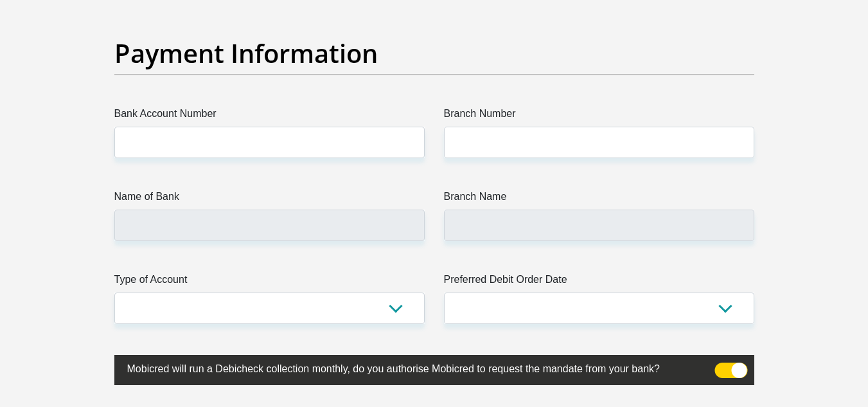
type input "27686558722"
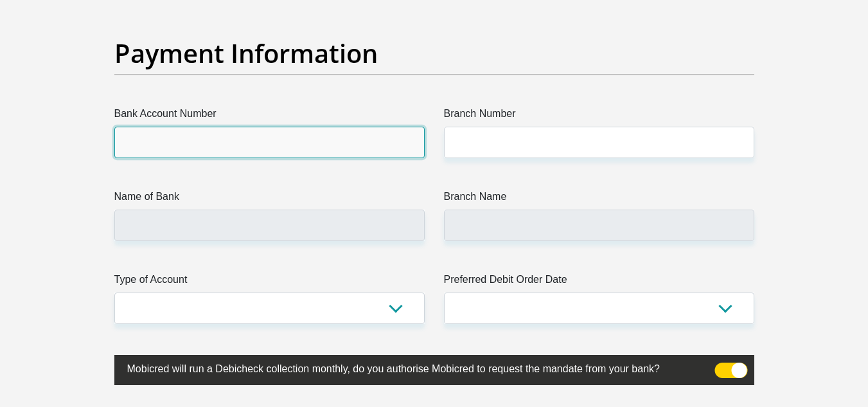
click at [206, 144] on input "Bank Account Number" at bounding box center [269, 142] width 310 height 31
type input "62866379475"
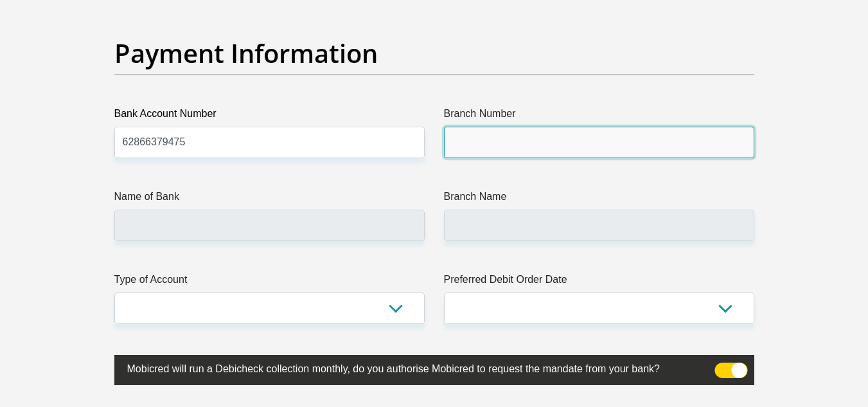
click at [495, 138] on input "Branch Number" at bounding box center [599, 142] width 310 height 31
type input "250655"
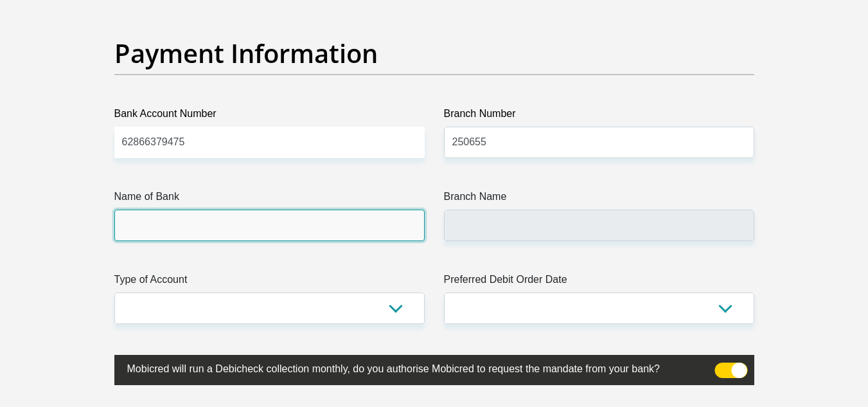
click at [198, 219] on input "Name of Bank" at bounding box center [269, 224] width 310 height 31
type input "FIRSTRAND BANK"
type input "BRANCH 560"
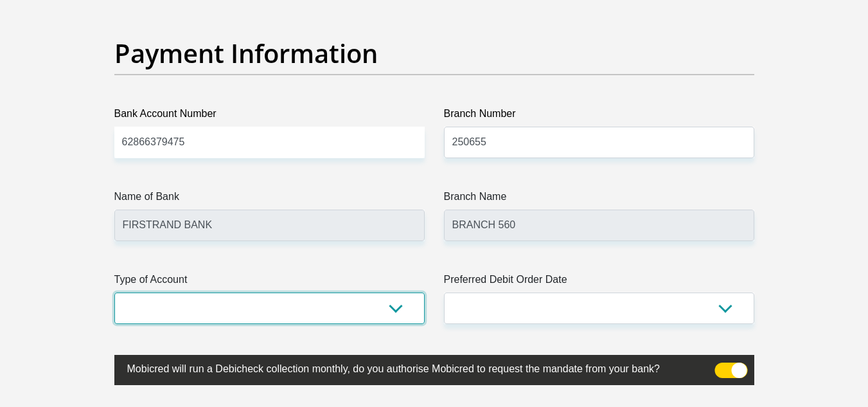
click at [299, 300] on select "Cheque Savings" at bounding box center [269, 307] width 310 height 31
select select "SAV"
click at [114, 292] on select "Cheque Savings" at bounding box center [269, 307] width 310 height 31
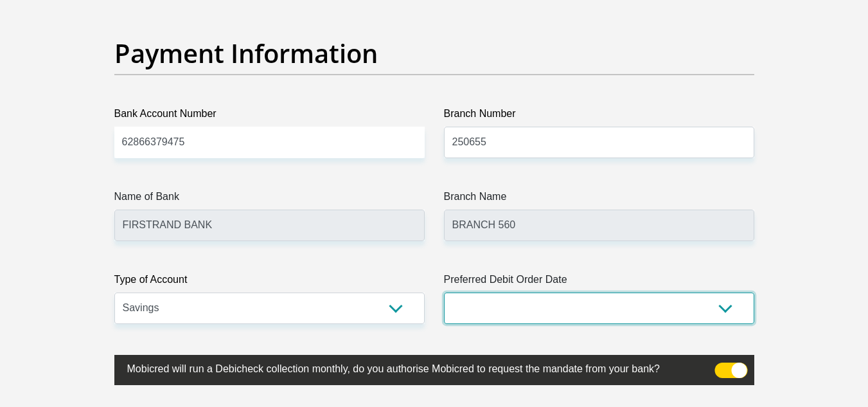
click at [529, 310] on select "1st 2nd 3rd 4th 5th 7th 18th 19th 20th 21st 22nd 23rd 24th 25th 26th 27th 28th …" at bounding box center [599, 307] width 310 height 31
select select "30"
click at [444, 292] on select "1st 2nd 3rd 4th 5th 7th 18th 19th 20th 21st 22nd 23rd 24th 25th 26th 27th 28th …" at bounding box center [599, 307] width 310 height 31
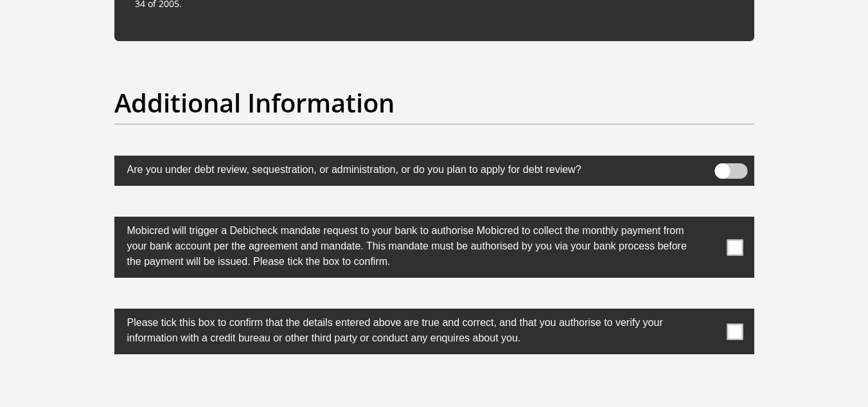
scroll to position [3977, 0]
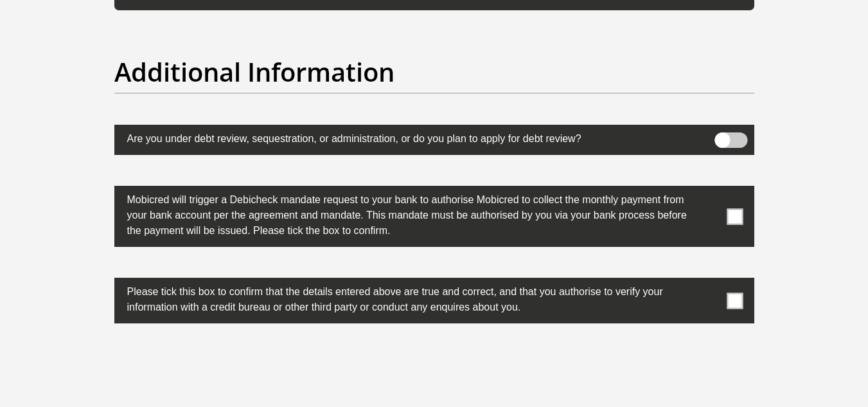
click at [732, 220] on span at bounding box center [734, 216] width 16 height 16
click at [709, 189] on input "checkbox" at bounding box center [709, 189] width 0 height 0
click at [740, 303] on span at bounding box center [734, 300] width 16 height 16
click at [709, 281] on input "checkbox" at bounding box center [709, 281] width 0 height 0
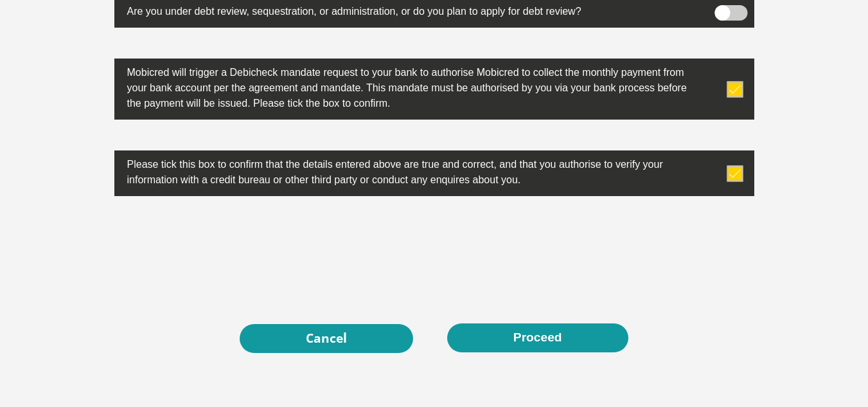
scroll to position [4105, 0]
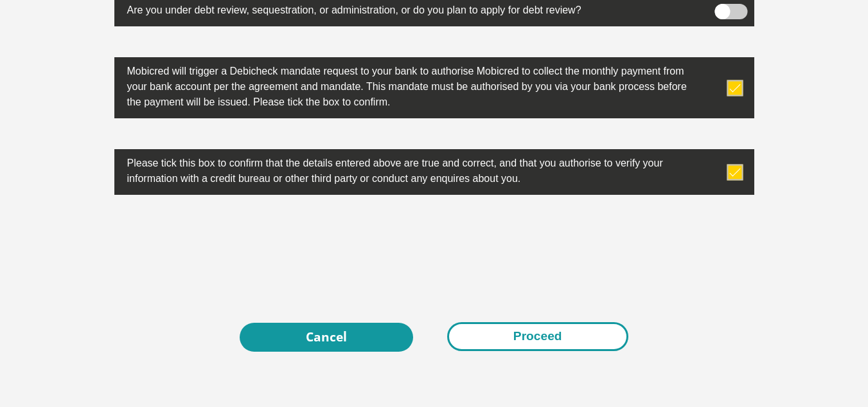
click at [551, 341] on button "Proceed" at bounding box center [537, 336] width 181 height 29
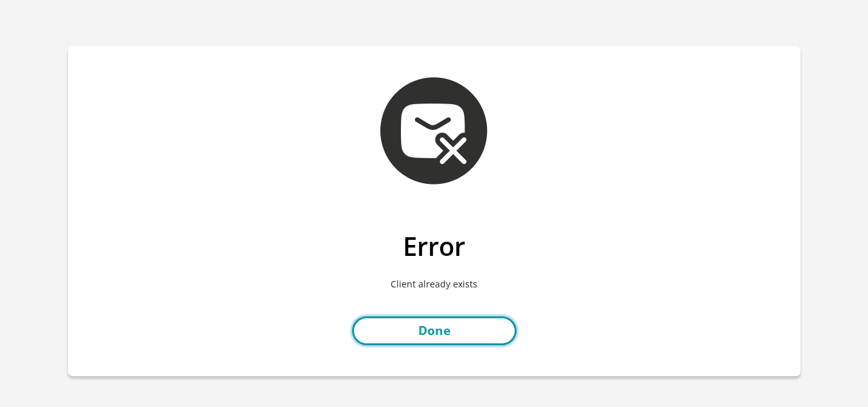
click at [460, 324] on link "Done" at bounding box center [434, 330] width 164 height 29
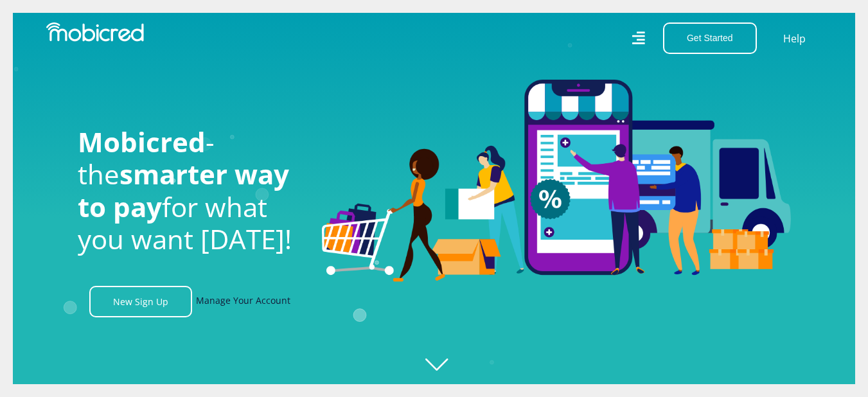
click at [256, 311] on link "Manage Your Account" at bounding box center [243, 301] width 94 height 31
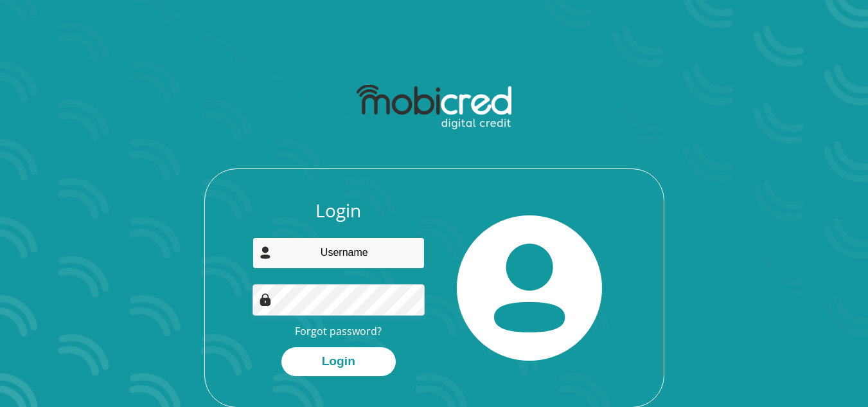
click at [369, 260] on input "email" at bounding box center [338, 252] width 172 height 31
type input "[EMAIL_ADDRESS][DOMAIN_NAME]"
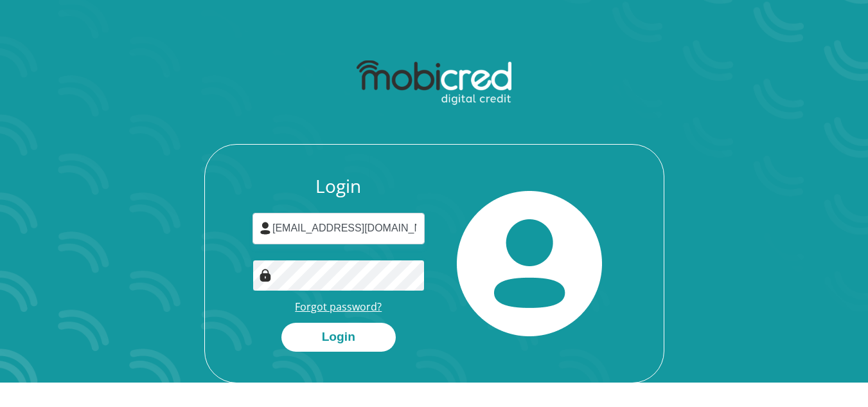
scroll to position [64, 0]
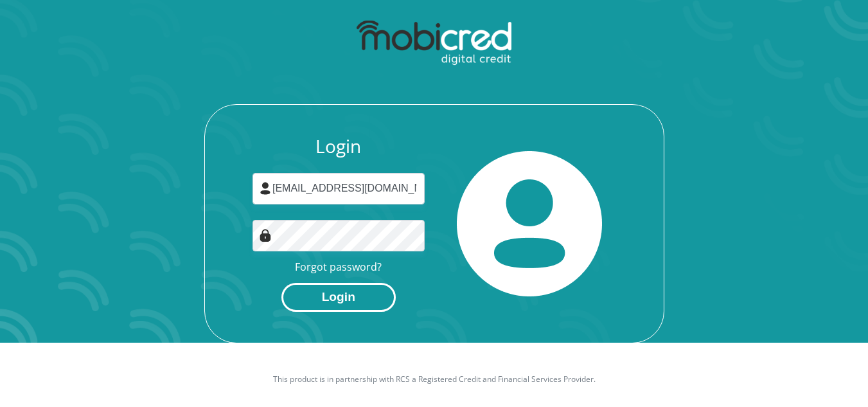
click at [344, 298] on button "Login" at bounding box center [338, 297] width 114 height 29
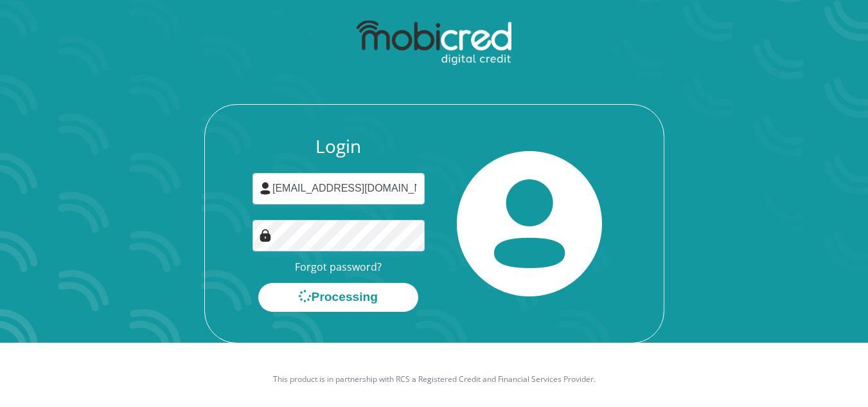
scroll to position [0, 0]
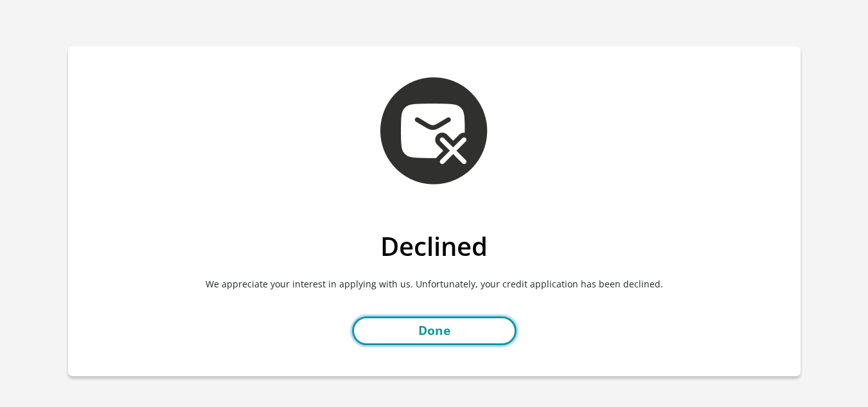
click at [432, 333] on link "Done" at bounding box center [434, 330] width 164 height 29
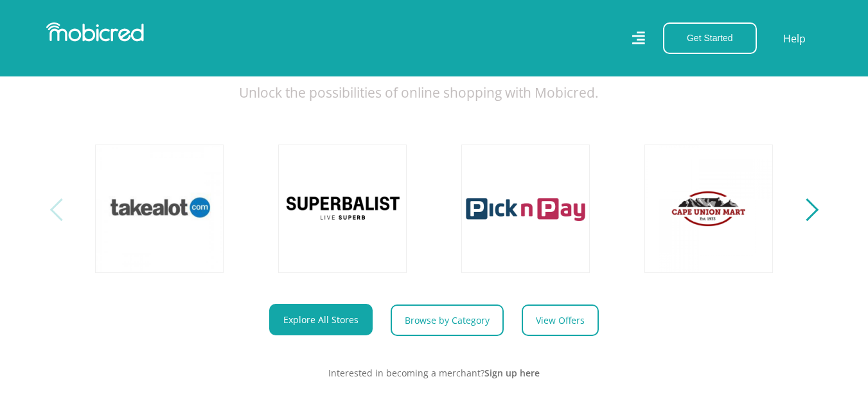
scroll to position [514, 0]
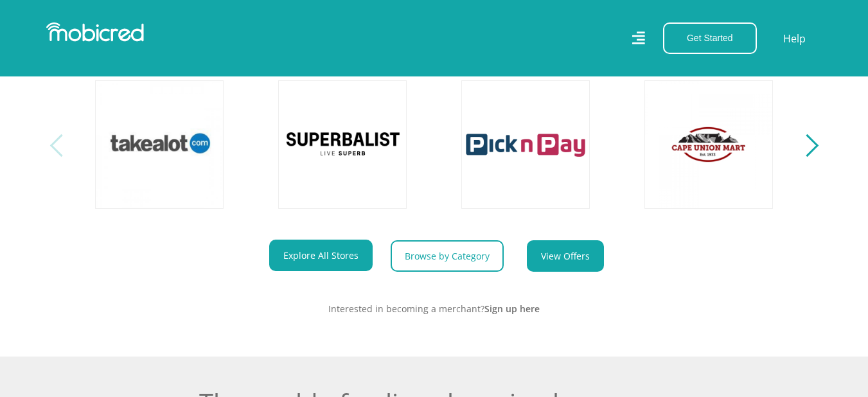
click at [544, 272] on link "View Offers" at bounding box center [565, 255] width 77 height 31
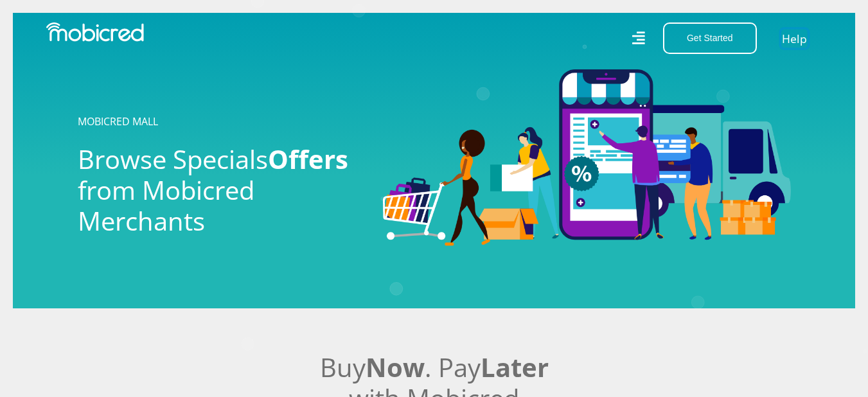
click at [806, 39] on link "Help" at bounding box center [794, 38] width 26 height 19
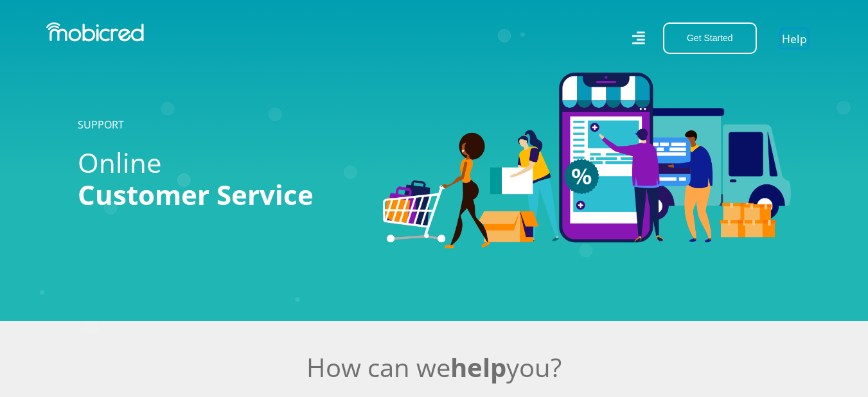
click at [801, 40] on link "Help" at bounding box center [794, 38] width 26 height 19
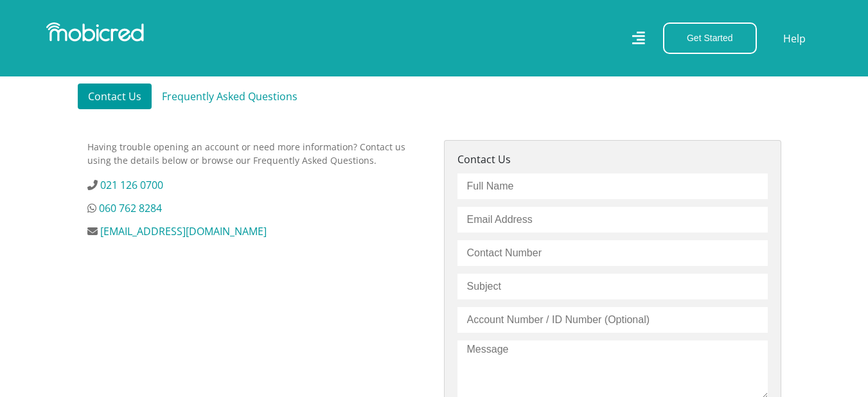
scroll to position [385, 0]
